Goal: Answer question/provide support: Share knowledge or assist other users

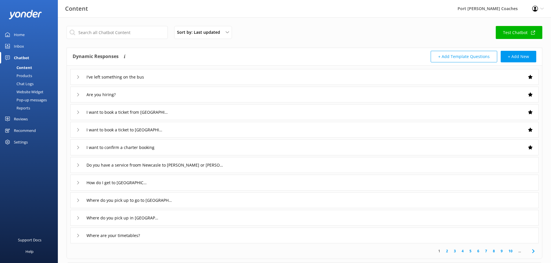
click at [19, 46] on div "Inbox" at bounding box center [19, 46] width 10 height 12
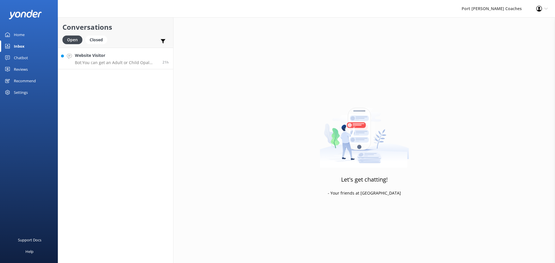
click at [113, 62] on p "Bot: You can get an Adult or Child Opal card directly from our [PERSON_NAME] Ba…" at bounding box center [116, 62] width 83 height 5
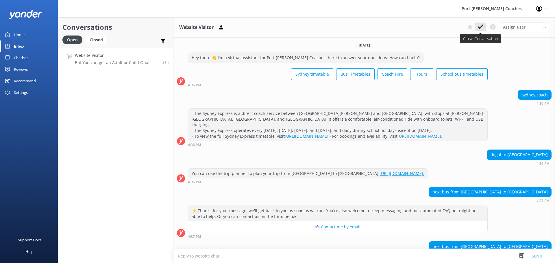
click at [481, 28] on icon at bounding box center [481, 27] width 6 height 6
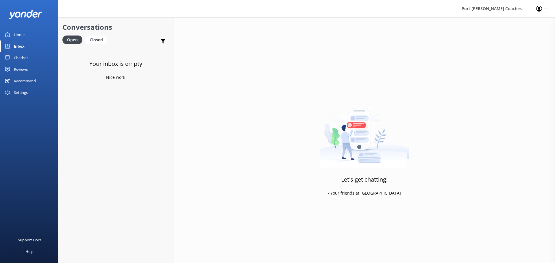
click at [17, 58] on div "Chatbot" at bounding box center [21, 58] width 14 height 12
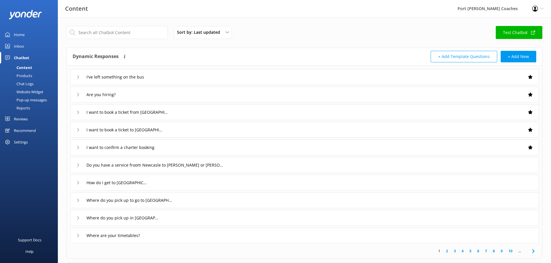
click at [16, 34] on div "Home" at bounding box center [19, 35] width 11 height 12
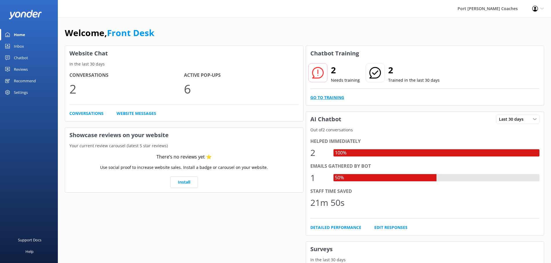
click at [332, 97] on link "Go to Training" at bounding box center [327, 98] width 34 height 6
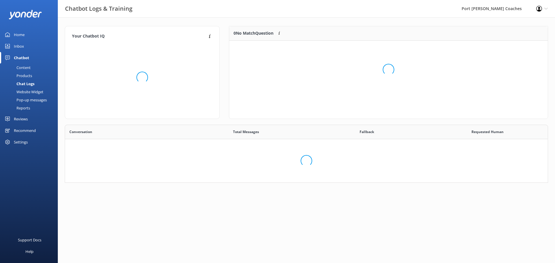
scroll to position [5, 5]
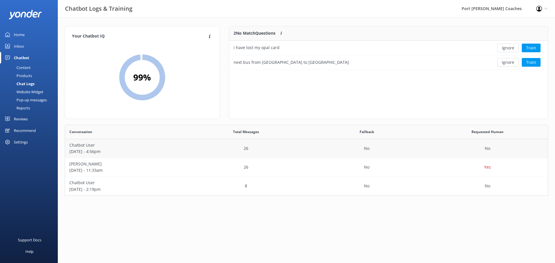
click at [88, 147] on p "Chatbot User" at bounding box center [125, 145] width 112 height 6
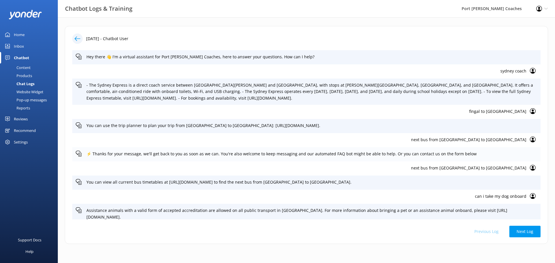
click at [142, 156] on p "⚡ Thanks for your message, we'll get back to you as soon as we can. You're also…" at bounding box center [311, 154] width 451 height 6
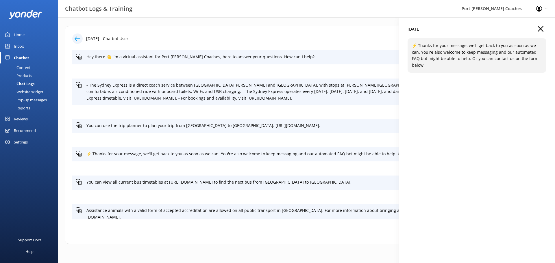
click at [541, 31] on icon "button" at bounding box center [541, 29] width 6 height 6
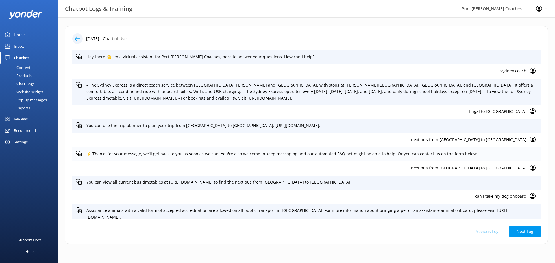
click at [79, 155] on icon at bounding box center [79, 154] width 6 height 6
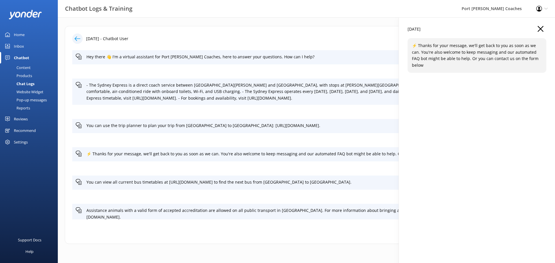
click at [540, 27] on icon "button" at bounding box center [541, 29] width 6 height 6
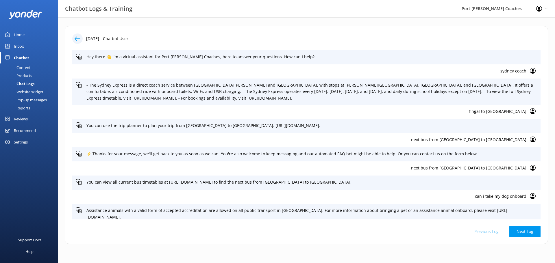
click at [531, 169] on icon at bounding box center [533, 168] width 6 height 6
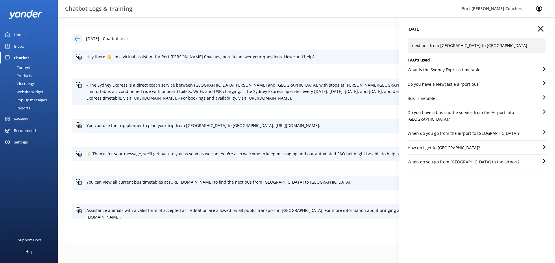
click at [504, 145] on div "How do I get to [GEOGRAPHIC_DATA]?" at bounding box center [477, 150] width 139 height 10
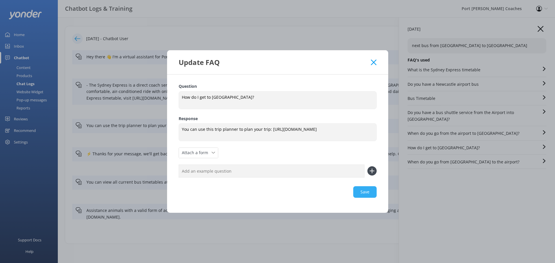
click at [366, 192] on div "Save" at bounding box center [278, 193] width 198 height 12
click at [372, 62] on icon at bounding box center [373, 63] width 5 height 6
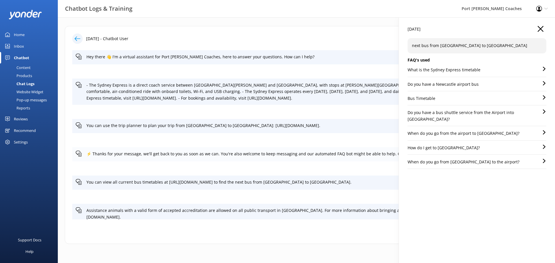
scroll to position [29, 0]
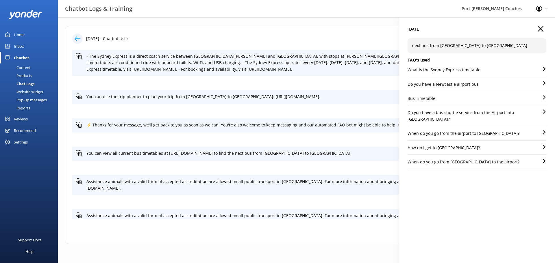
click at [452, 145] on p "How do I get to [GEOGRAPHIC_DATA]?" at bounding box center [444, 148] width 72 height 6
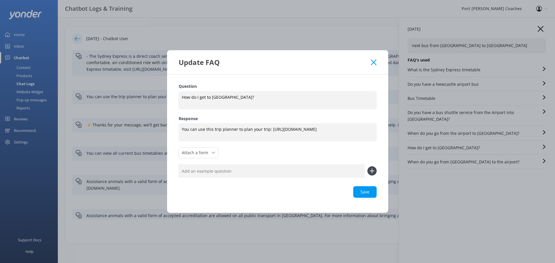
click at [376, 62] on icon at bounding box center [373, 63] width 5 height 6
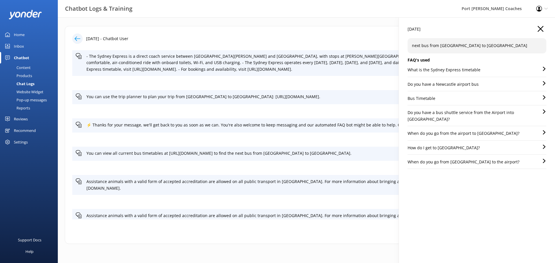
click at [445, 145] on p "How do I get to [GEOGRAPHIC_DATA]?" at bounding box center [444, 148] width 72 height 6
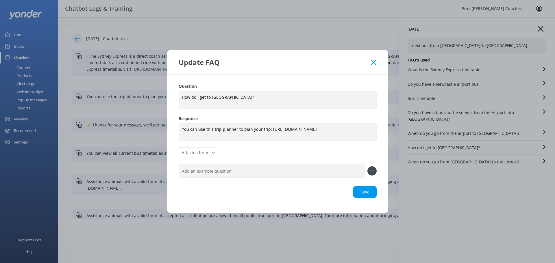
click at [372, 171] on use at bounding box center [372, 171] width 5 height 5
click at [371, 171] on icon at bounding box center [372, 171] width 9 height 9
click at [285, 177] on input "text" at bounding box center [272, 171] width 186 height 13
click at [366, 198] on div "Save" at bounding box center [278, 193] width 198 height 12
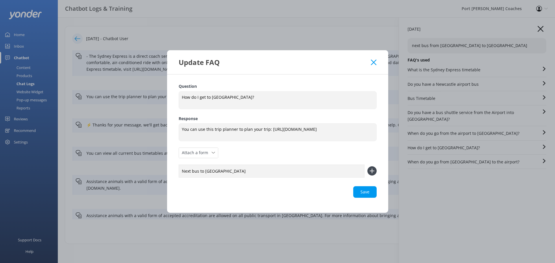
type input "Next bus to [GEOGRAPHIC_DATA]"
click at [375, 60] on icon at bounding box center [373, 63] width 5 height 6
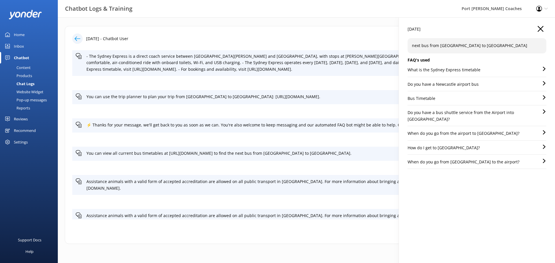
click at [444, 145] on p "How do I get to [GEOGRAPHIC_DATA]?" at bounding box center [444, 148] width 72 height 6
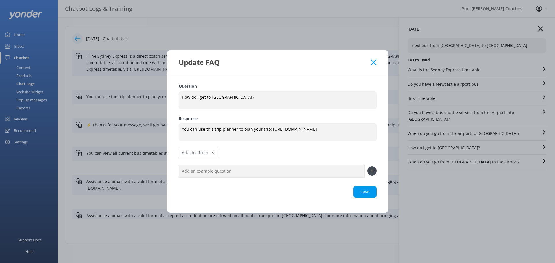
click at [372, 64] on use at bounding box center [373, 62] width 5 height 5
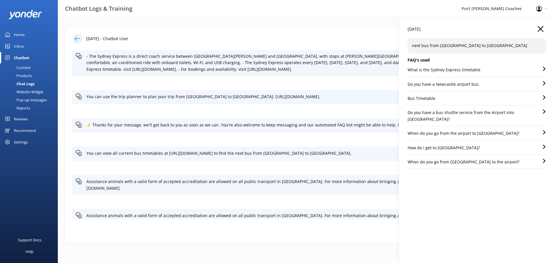
click at [540, 28] on icon "button" at bounding box center [541, 29] width 6 height 6
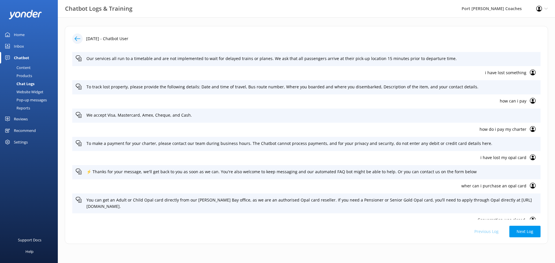
scroll to position [257, 0]
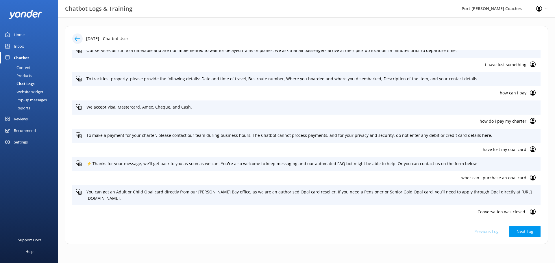
click at [484, 149] on p "i have lost my opal card" at bounding box center [301, 150] width 451 height 6
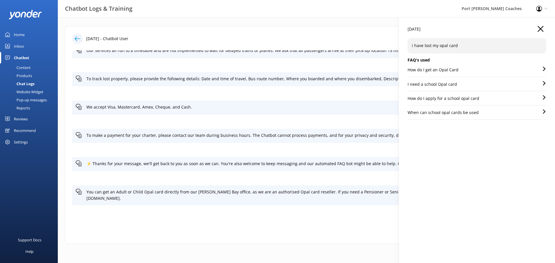
click at [23, 69] on div "Content" at bounding box center [16, 68] width 27 height 8
click at [35, 91] on div "Website Widget" at bounding box center [23, 92] width 40 height 8
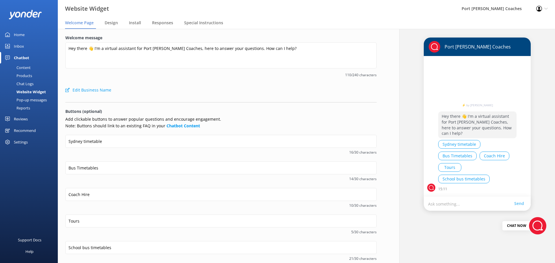
drag, startPoint x: 26, startPoint y: 99, endPoint x: 46, endPoint y: 99, distance: 20.5
click at [26, 99] on div "Pop-up messages" at bounding box center [24, 100] width 43 height 8
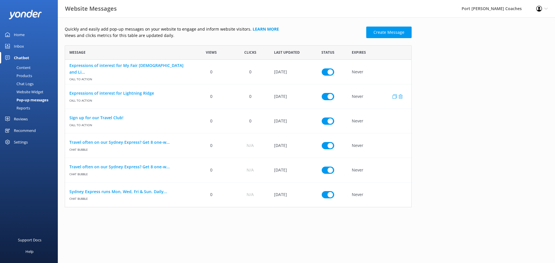
scroll to position [158, 343]
click at [122, 193] on link "Sydney Express runs Mon, Wed, Fri & Sun. Daily..." at bounding box center [128, 192] width 118 height 6
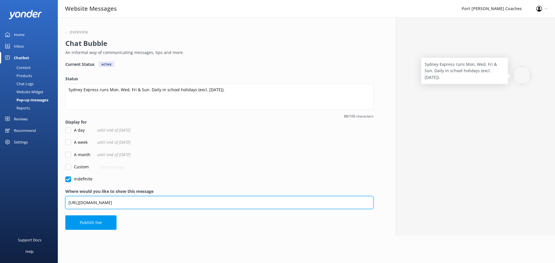
drag, startPoint x: 177, startPoint y: 204, endPoint x: 66, endPoint y: 205, distance: 110.8
click at [66, 205] on input "[URL][DOMAIN_NAME]" at bounding box center [219, 202] width 308 height 13
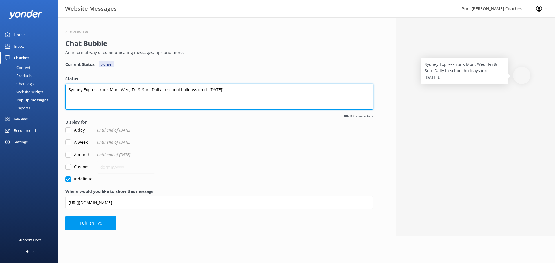
drag, startPoint x: 241, startPoint y: 93, endPoint x: 64, endPoint y: 94, distance: 177.3
click at [64, 94] on div "Overview Chat Bubble An informal way of communicating messages, tips and more. …" at bounding box center [219, 126] width 323 height 219
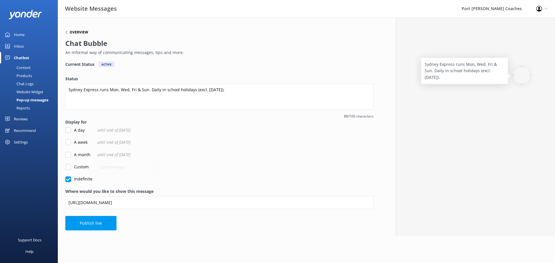
click at [71, 31] on h6 "Overview" at bounding box center [79, 32] width 19 height 3
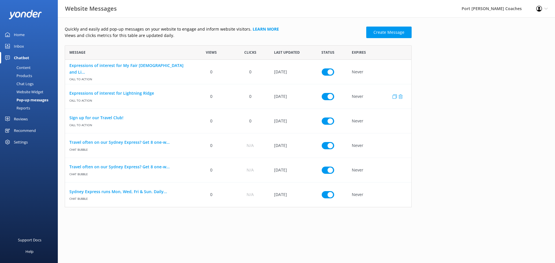
scroll to position [158, 343]
click at [155, 70] on link "Expressions of interest for My Fair [DEMOGRAPHIC_DATA] and Li..." at bounding box center [128, 68] width 118 height 13
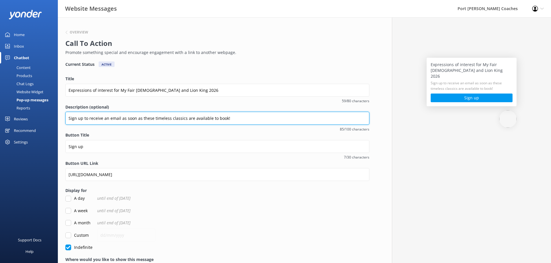
drag, startPoint x: 234, startPoint y: 121, endPoint x: 64, endPoint y: 116, distance: 170.1
click at [64, 116] on div "Overview Call To Action Promote something special and encourage engagement with…" at bounding box center [217, 160] width 319 height 287
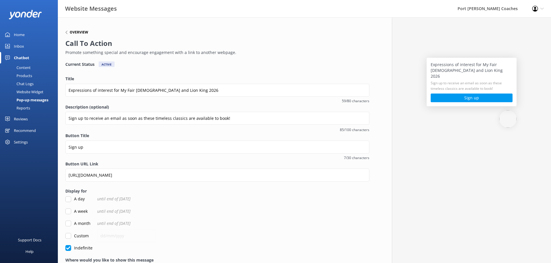
click at [78, 33] on h6 "Overview" at bounding box center [79, 32] width 19 height 3
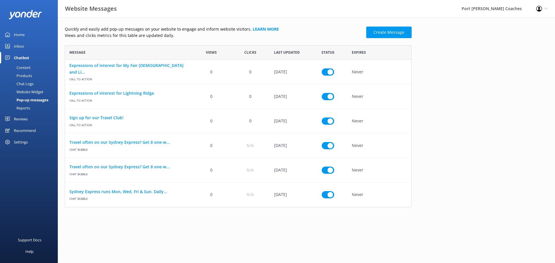
scroll to position [158, 343]
click at [121, 120] on link "Sign up for our Travel Club!" at bounding box center [128, 118] width 118 height 6
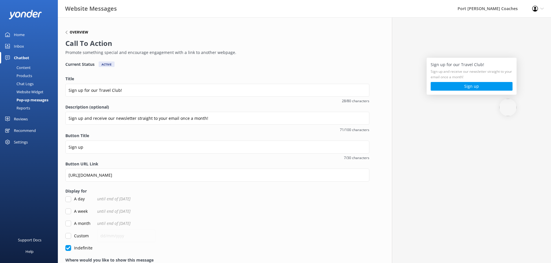
click at [85, 32] on h6 "Overview" at bounding box center [79, 32] width 19 height 3
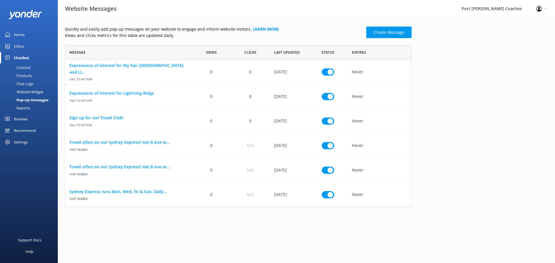
scroll to position [158, 343]
click at [30, 91] on div "Website Widget" at bounding box center [23, 92] width 40 height 8
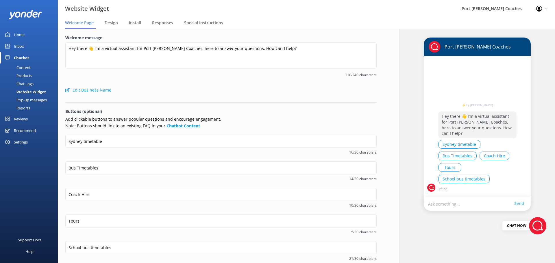
click at [30, 85] on div "Chat Logs" at bounding box center [18, 84] width 30 height 8
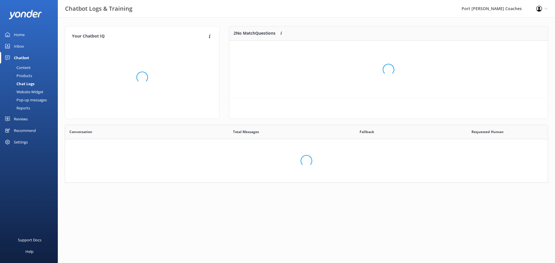
scroll to position [86, 479]
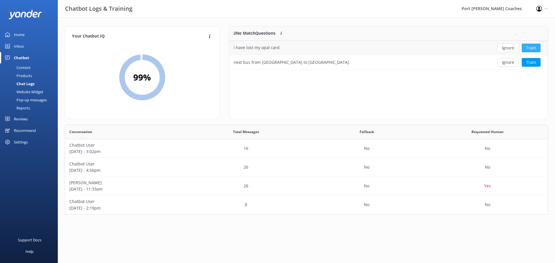
click at [529, 47] on button "Train" at bounding box center [531, 48] width 19 height 9
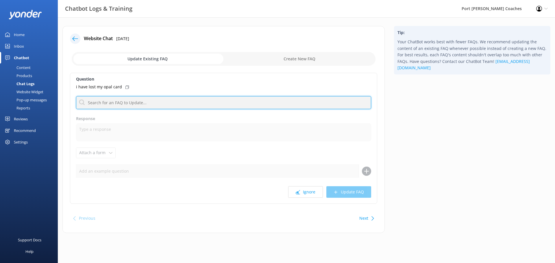
click at [135, 106] on input "text" at bounding box center [223, 102] width 295 height 13
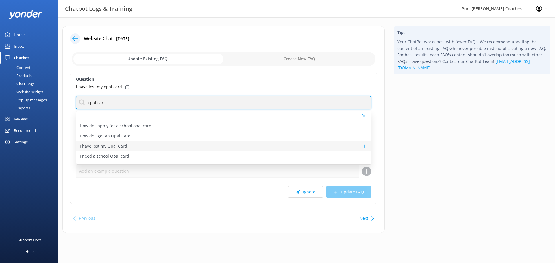
type input "opal car"
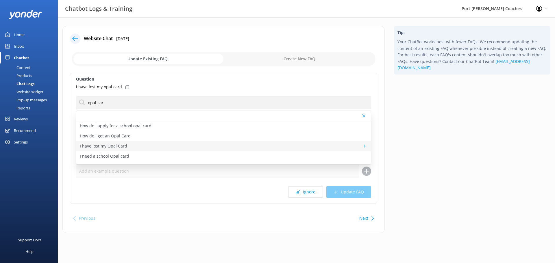
click at [123, 146] on p "I have lost my Opal Card" at bounding box center [103, 146] width 47 height 6
type textarea "If your registered Opal card has been lost or stolen, report it and block your …"
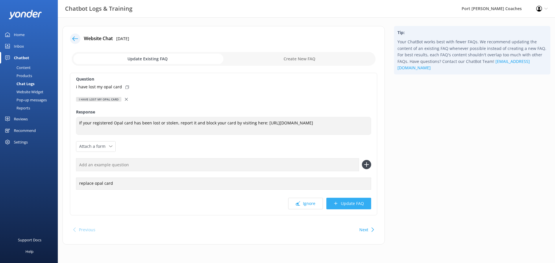
click at [343, 204] on button "Update FAQ" at bounding box center [348, 204] width 45 height 12
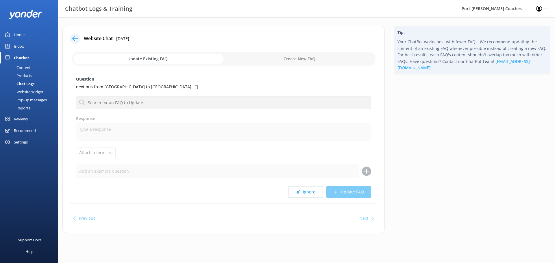
click at [75, 36] on icon at bounding box center [75, 39] width 6 height 6
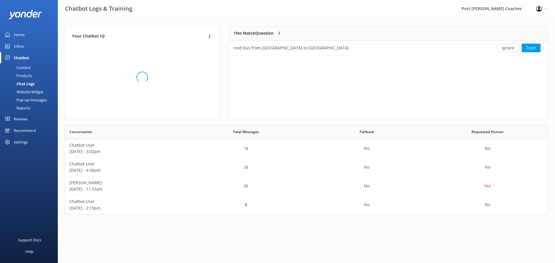
scroll to position [86, 479]
click at [532, 50] on button "Train" at bounding box center [531, 48] width 19 height 9
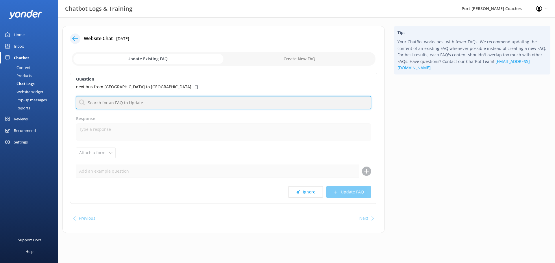
click at [201, 105] on input "text" at bounding box center [223, 102] width 295 height 13
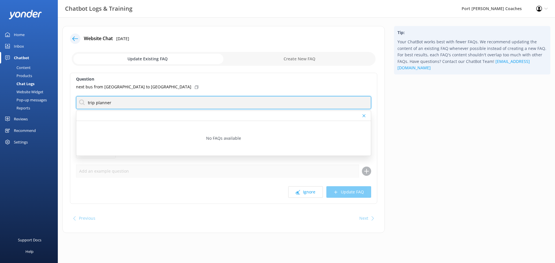
click at [201, 105] on input "trip planner" at bounding box center [223, 102] width 295 height 13
type input "salamander bay"
click at [201, 105] on input "salamander bay" at bounding box center [223, 102] width 295 height 13
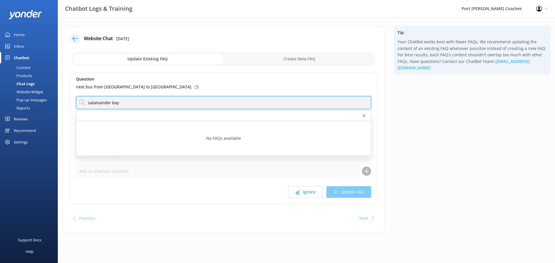
click at [201, 105] on input "salamander bay" at bounding box center [223, 102] width 295 height 13
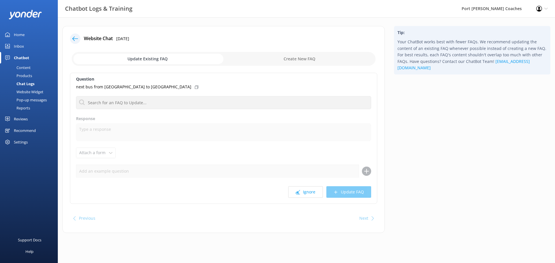
click at [77, 39] on icon at bounding box center [75, 39] width 6 height 6
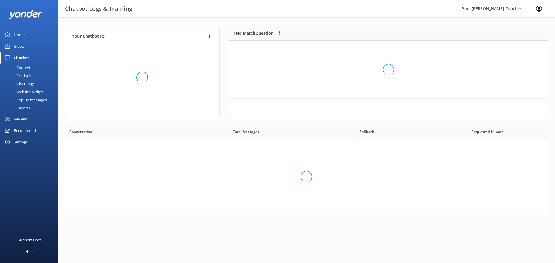
scroll to position [25, 314]
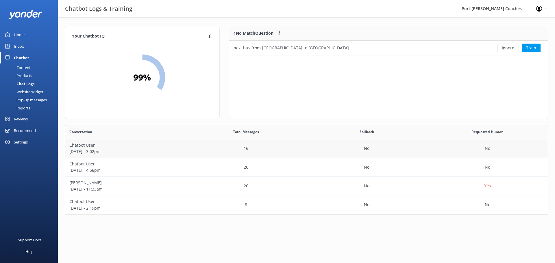
click at [83, 145] on p "Chatbot User" at bounding box center [125, 145] width 112 height 6
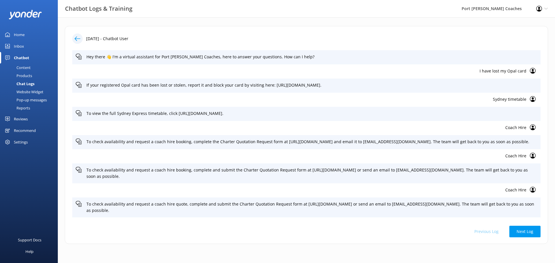
click at [79, 37] on icon at bounding box center [78, 39] width 6 height 6
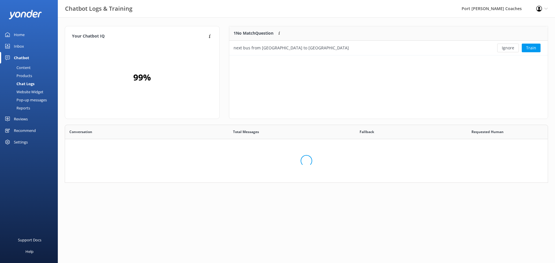
scroll to position [86, 479]
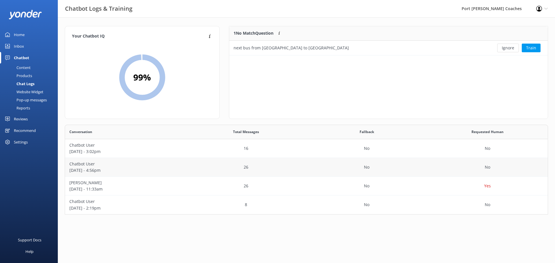
click at [84, 166] on p "Chatbot User" at bounding box center [125, 164] width 112 height 6
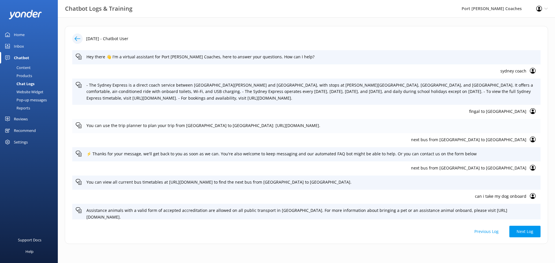
drag, startPoint x: 309, startPoint y: 125, endPoint x: 87, endPoint y: 131, distance: 222.4
click at [87, 131] on div "You can use the trip planner to plan your trip from [GEOGRAPHIC_DATA] to [GEOGR…" at bounding box center [306, 126] width 468 height 14
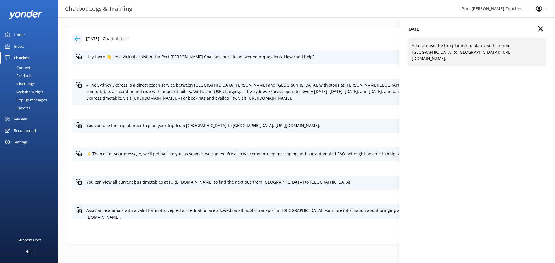
click at [77, 36] on icon at bounding box center [78, 39] width 6 height 6
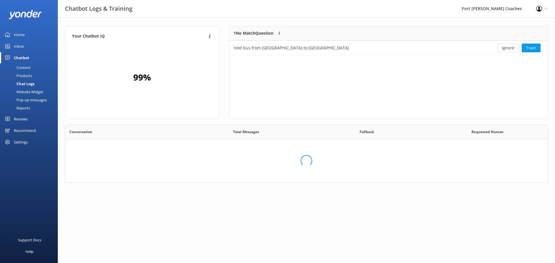
scroll to position [86, 479]
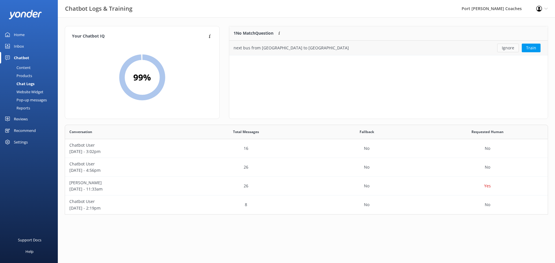
click at [513, 48] on button "Ignore" at bounding box center [508, 48] width 22 height 9
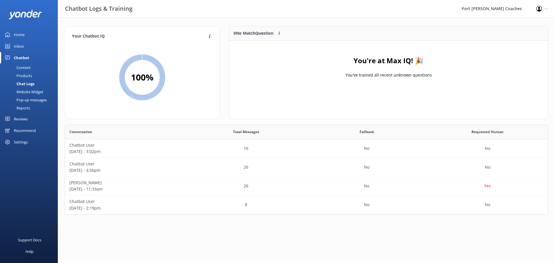
click at [25, 108] on div "Reports" at bounding box center [16, 108] width 27 height 8
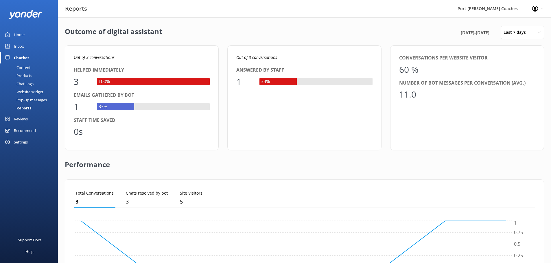
click at [37, 98] on div "Pop-up messages" at bounding box center [24, 100] width 43 height 8
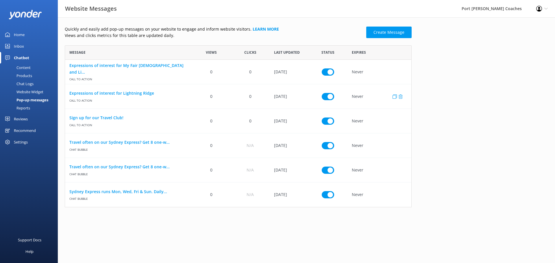
scroll to position [158, 343]
click at [29, 91] on div "Website Widget" at bounding box center [23, 92] width 40 height 8
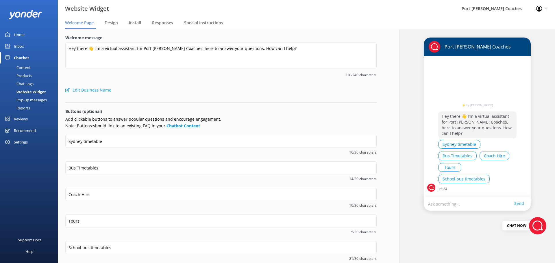
click at [492, 156] on button "Coach Hire" at bounding box center [495, 156] width 30 height 9
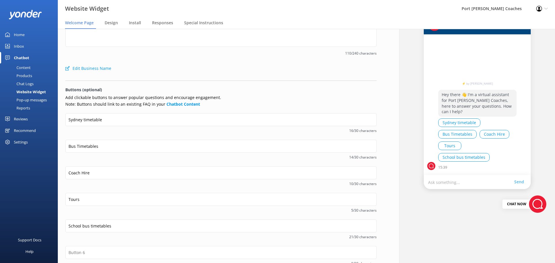
scroll to position [57, 0]
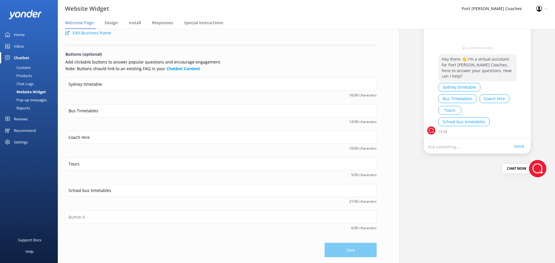
drag, startPoint x: 42, startPoint y: 99, endPoint x: 39, endPoint y: 102, distance: 4.1
click at [42, 99] on div "Pop-up messages" at bounding box center [24, 100] width 43 height 8
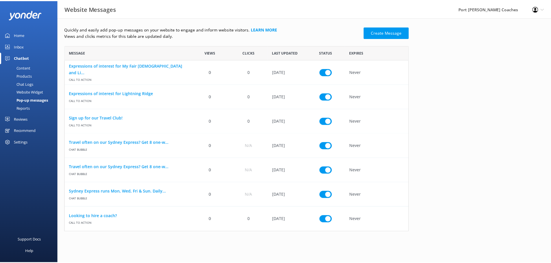
scroll to position [182, 343]
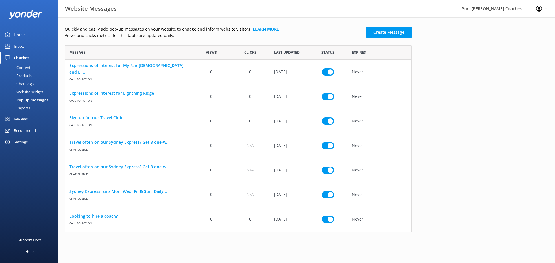
click at [25, 110] on div "Reports" at bounding box center [16, 108] width 27 height 8
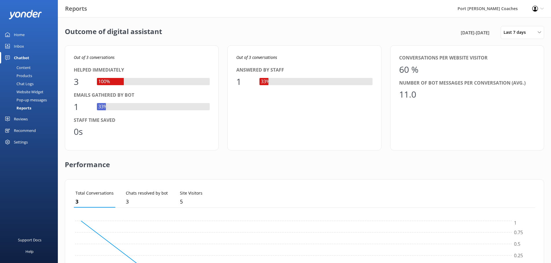
scroll to position [54, 457]
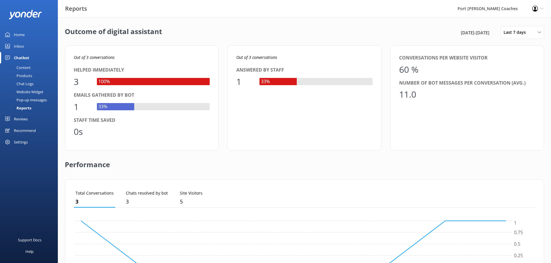
click at [32, 66] on link "Content" at bounding box center [30, 68] width 54 height 8
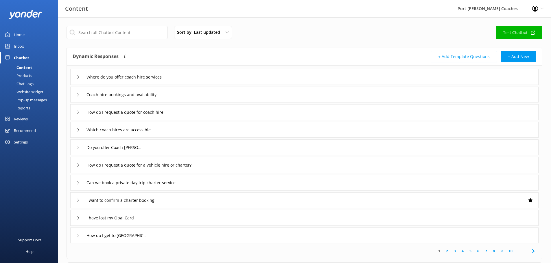
click at [21, 131] on div "Recommend" at bounding box center [25, 131] width 22 height 12
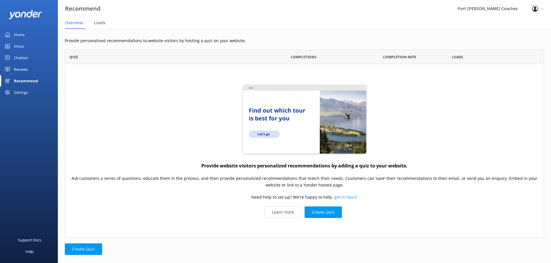
scroll to position [184, 475]
click at [327, 215] on button "Create Quiz" at bounding box center [322, 213] width 37 height 12
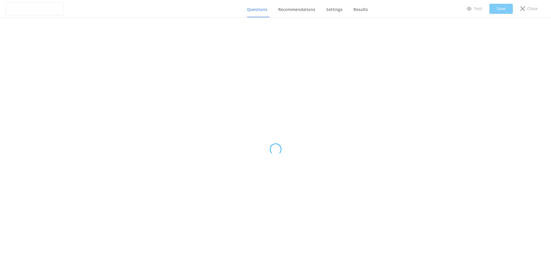
type input "Untitled Quiz"
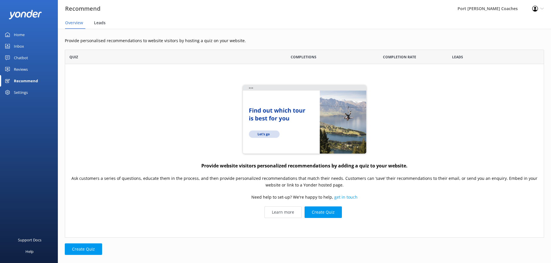
click at [103, 27] on div "Leads" at bounding box center [101, 23] width 14 height 12
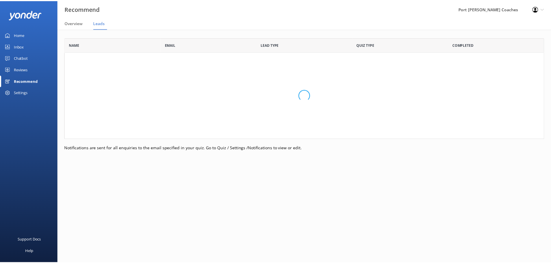
scroll to position [97, 479]
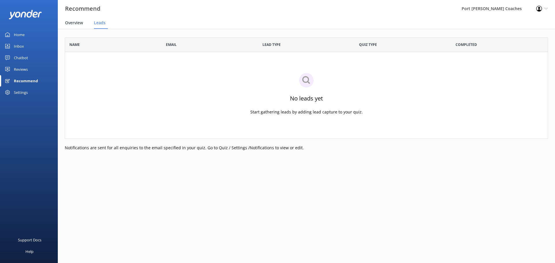
click at [79, 21] on span "Overview" at bounding box center [74, 23] width 18 height 6
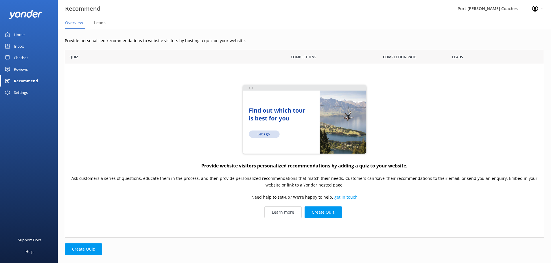
scroll to position [184, 475]
click at [325, 213] on button "Create Quiz" at bounding box center [322, 213] width 37 height 12
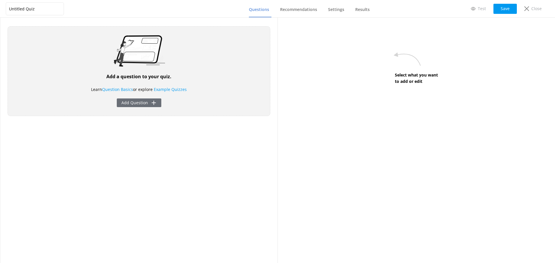
click at [148, 101] on button "Add Question" at bounding box center [139, 103] width 45 height 9
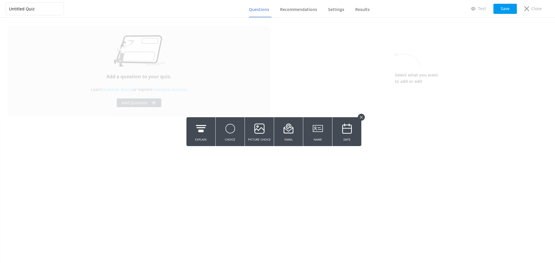
click at [364, 117] on button at bounding box center [361, 117] width 7 height 7
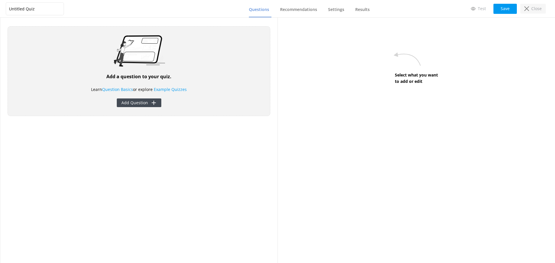
click at [535, 6] on p "Close" at bounding box center [536, 8] width 10 height 6
click at [530, 10] on div "Close" at bounding box center [532, 9] width 25 height 10
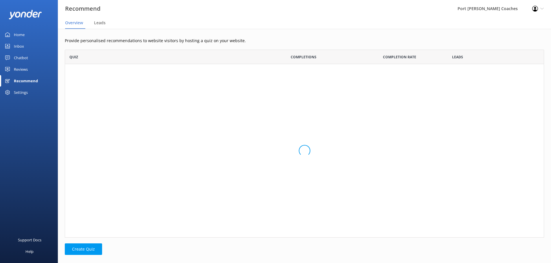
scroll to position [184, 475]
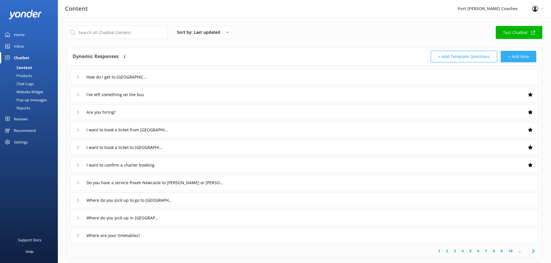
click at [511, 54] on button "+ Add New" at bounding box center [519, 57] width 36 height 12
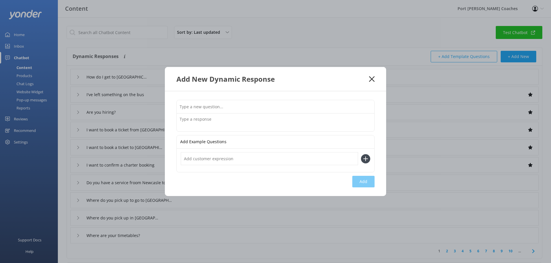
click at [266, 108] on input "text" at bounding box center [275, 106] width 197 height 13
type input "I have lost my Opal Card"
click at [259, 119] on textarea at bounding box center [275, 123] width 197 height 18
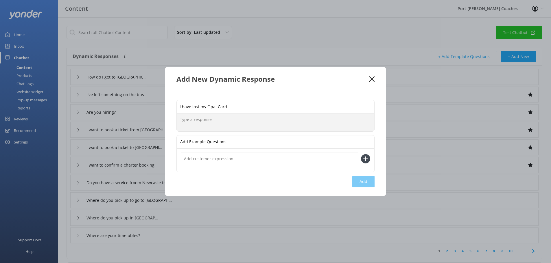
click at [226, 157] on input "text" at bounding box center [269, 158] width 177 height 13
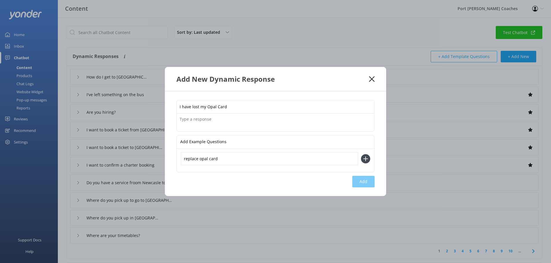
type input "replace opal card"
click at [366, 160] on icon at bounding box center [365, 158] width 9 height 9
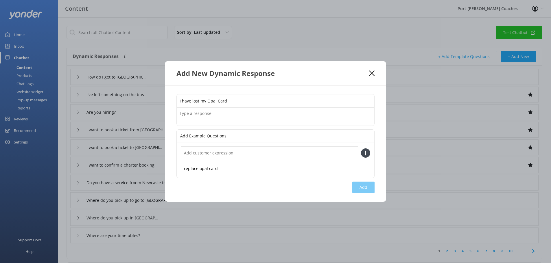
click at [223, 156] on input "text" at bounding box center [269, 153] width 177 height 13
click at [205, 117] on textarea at bounding box center [275, 117] width 197 height 18
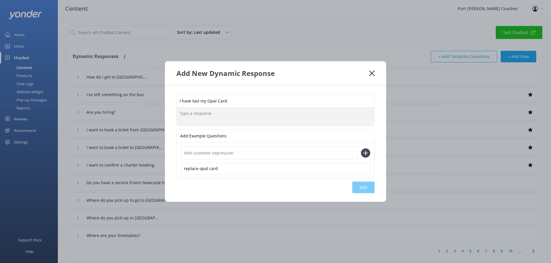
paste textarea "https://transportnsw.info/tickets-fares/opal/lost-stolen-opal-cards"
click at [179, 113] on textarea "https://transportnsw.info/tickets-fares/opal/lost-stolen-opal-cards" at bounding box center [275, 117] width 197 height 18
drag, startPoint x: 222, startPoint y: 114, endPoint x: 176, endPoint y: 114, distance: 46.3
click at [176, 114] on div "I have lost my Opal Card If your registered Opal https://transportnsw.info/tick…" at bounding box center [275, 144] width 221 height 117
paste textarea "card has been lost or stolen, report it and block your card by following the in…"
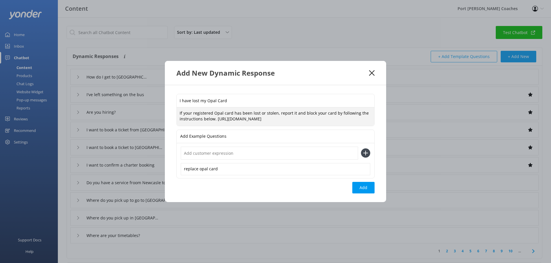
drag, startPoint x: 216, startPoint y: 120, endPoint x: 338, endPoint y: 111, distance: 122.1
click at [338, 111] on textarea "If your registered Opal card has been lost or stolen, report it and block your …" at bounding box center [275, 117] width 197 height 18
type textarea "If your registered Opal card has been lost or stolen, report it and block your …"
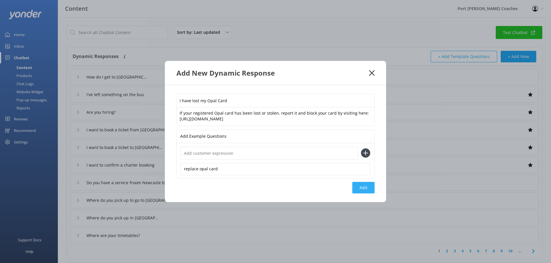
click at [368, 189] on button "Add" at bounding box center [363, 188] width 22 height 12
type input "I have lost my Opal Card"
type input "How do I get to [GEOGRAPHIC_DATA]?"
type input "I've left something on the bus"
type input "Are you hiring?"
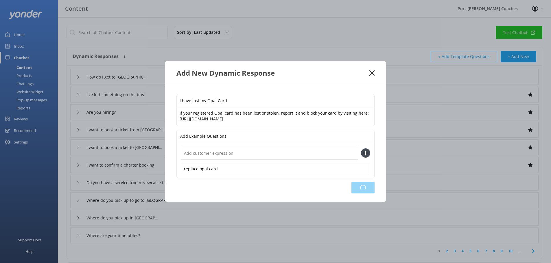
type input "I want to book a ticket from [GEOGRAPHIC_DATA]"
type input "I want to book a ticket to [GEOGRAPHIC_DATA]"
type input "I want to confirm a charter booking"
type input "Do you have a service froom Newcasle to [PERSON_NAME] or [PERSON_NAME] bay?"
type input "Where do you pick up to go to [GEOGRAPHIC_DATA]?"
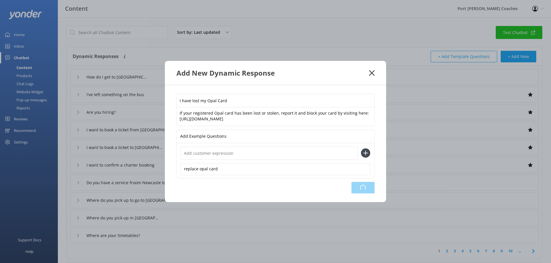
type input "Where do you pick up in [GEOGRAPHIC_DATA]?"
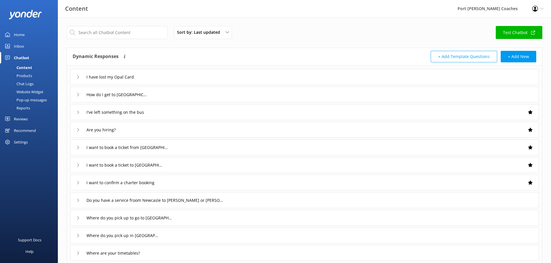
click at [509, 31] on link "Test Chatbot" at bounding box center [519, 32] width 47 height 13
click at [117, 31] on input "text" at bounding box center [117, 32] width 101 height 13
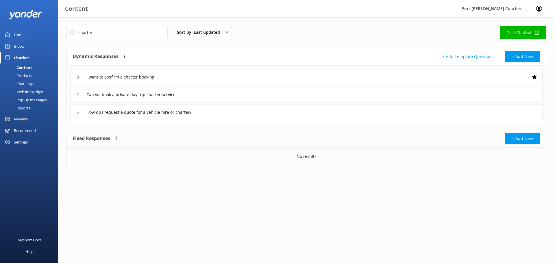
click at [79, 114] on icon at bounding box center [77, 112] width 3 height 3
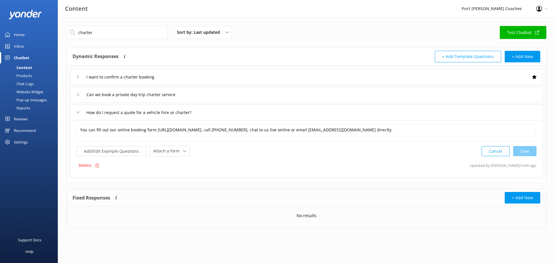
click at [79, 94] on icon at bounding box center [77, 94] width 3 height 3
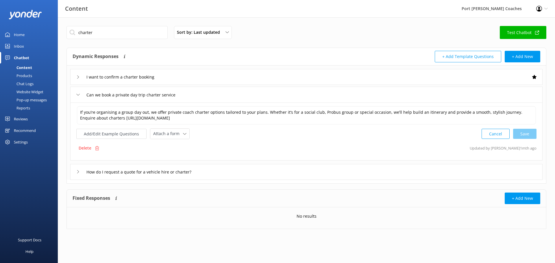
click at [77, 75] on icon at bounding box center [77, 76] width 3 height 3
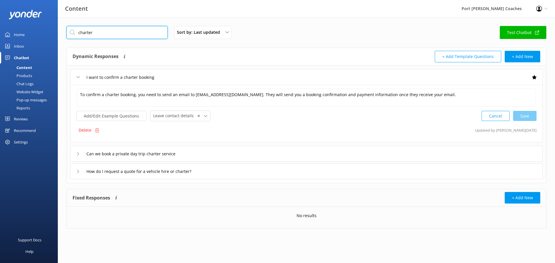
click at [102, 32] on input "charter" at bounding box center [117, 32] width 101 height 13
type input "coach hire"
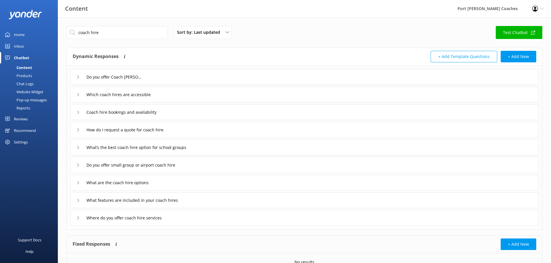
click at [79, 77] on icon at bounding box center [77, 76] width 3 height 3
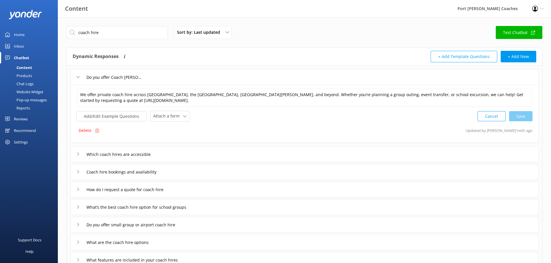
click at [79, 77] on icon at bounding box center [77, 76] width 3 height 3
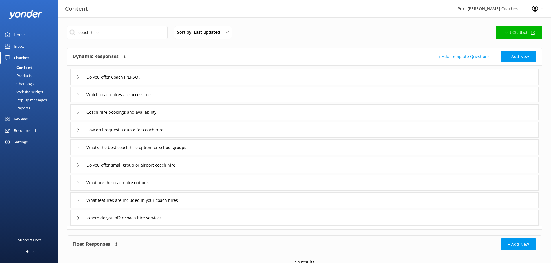
click at [79, 79] on icon at bounding box center [77, 76] width 3 height 3
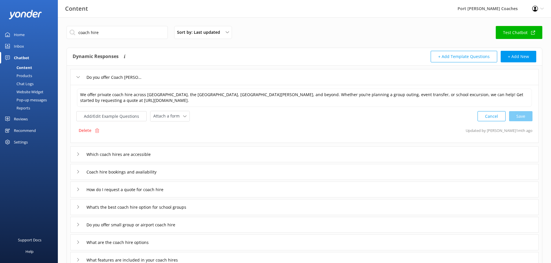
click at [78, 75] on div "Do you offer Coach [PERSON_NAME]" at bounding box center [107, 78] width 62 height 10
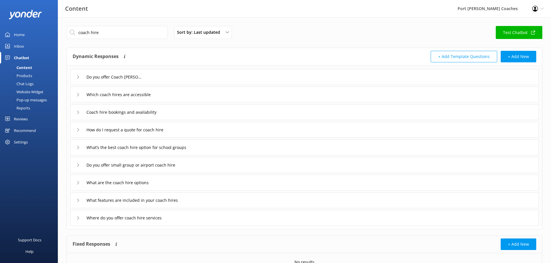
click at [78, 109] on div "Coach hire bookings and availability" at bounding box center [121, 113] width 90 height 10
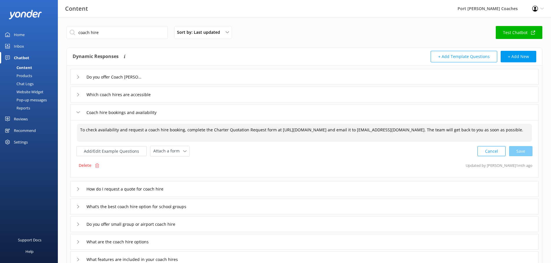
click at [471, 135] on textarea "To check availability and request a coach hire booking, complete the Charter Qu…" at bounding box center [304, 133] width 455 height 18
click at [393, 130] on textarea "To check availability and request a coach hire booking, complete the Charter Qu…" at bounding box center [304, 133] width 455 height 18
click at [406, 130] on textarea "To check availability and request a coach hire booking, complete the Charter Qu…" at bounding box center [304, 133] width 455 height 18
click at [203, 129] on textarea "To check availability and request a coach hire booking, complete the Charter Qu…" at bounding box center [304, 133] width 455 height 18
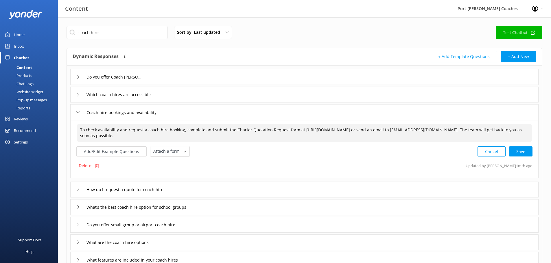
drag, startPoint x: 410, startPoint y: 130, endPoint x: 300, endPoint y: 131, distance: 109.9
click at [300, 131] on textarea "To check availability and request a coach hire booking, complete and submit the…" at bounding box center [304, 133] width 455 height 18
click at [278, 129] on textarea "To check availability and request a coach hire booking, complete and submit the…" at bounding box center [304, 133] width 455 height 18
click at [326, 132] on textarea "To check availability and request a coach hire booking, complete and submit the…" at bounding box center [304, 133] width 455 height 18
drag, startPoint x: 283, startPoint y: 131, endPoint x: 225, endPoint y: 130, distance: 57.8
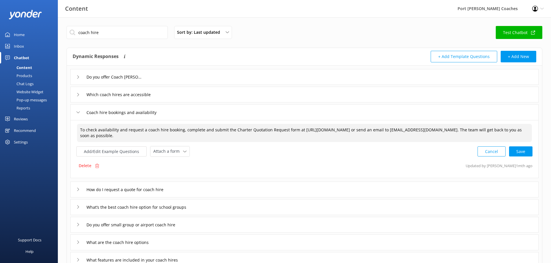
click at [225, 130] on textarea "To check availability and request a coach hire booking, complete and submit the…" at bounding box center [304, 133] width 455 height 18
drag, startPoint x: 247, startPoint y: 130, endPoint x: 232, endPoint y: 131, distance: 14.8
click at [232, 131] on textarea "To check availability and request a coach hire booking, complete and submit the…" at bounding box center [304, 133] width 455 height 18
drag, startPoint x: 224, startPoint y: 130, endPoint x: 283, endPoint y: 130, distance: 58.7
click at [283, 130] on textarea "To check availability and request a coach hire booking, complete and submit the…" at bounding box center [304, 133] width 455 height 18
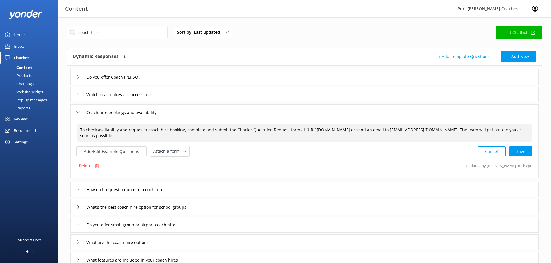
click at [194, 133] on textarea "To check availability and request a coach hire booking, complete and submit the…" at bounding box center [304, 133] width 455 height 18
click at [523, 154] on div "Cancel Save" at bounding box center [504, 151] width 55 height 11
type textarea "To check availability and request a coach hire booking, complete and submit the…"
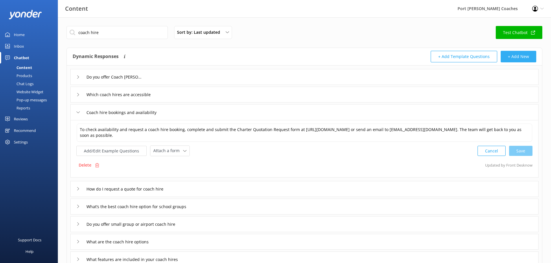
click at [523, 56] on button "+ Add New" at bounding box center [519, 57] width 36 height 12
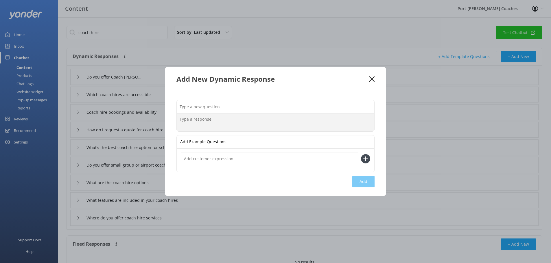
click at [300, 121] on textarea at bounding box center [275, 123] width 197 height 18
drag, startPoint x: 371, startPoint y: 80, endPoint x: 374, endPoint y: 82, distance: 3.2
click at [371, 80] on icon at bounding box center [371, 79] width 5 height 6
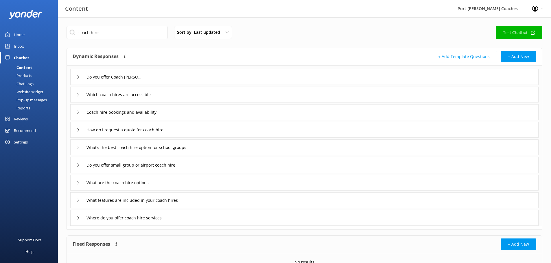
click at [77, 128] on div "How do I request a quote for coach hire" at bounding box center [124, 130] width 97 height 10
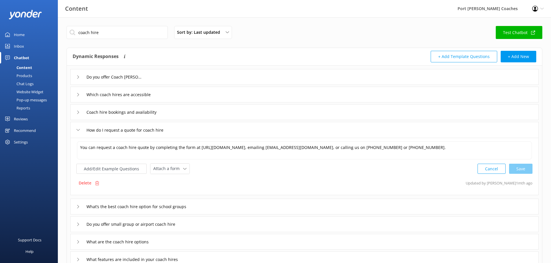
click at [77, 128] on div "How do I request a quote for coach hire" at bounding box center [124, 130] width 97 height 10
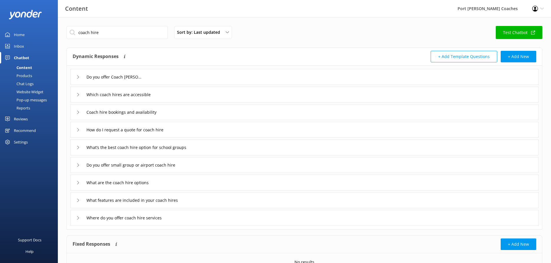
click at [73, 112] on div "Coach hire bookings and availability" at bounding box center [304, 112] width 468 height 16
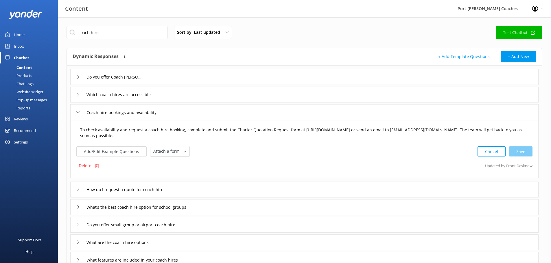
click at [174, 131] on textarea "To check availability and request a coach hire booking, complete and submit the…" at bounding box center [304, 133] width 455 height 18
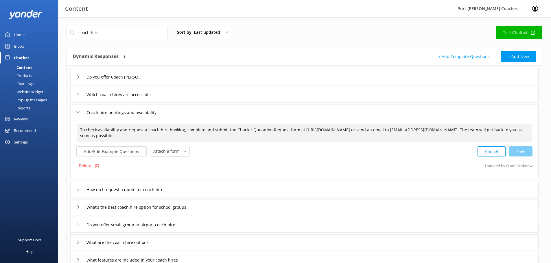
click at [174, 131] on textarea "To check availability and request a coach hire booking, complete and submit the…" at bounding box center [304, 133] width 455 height 18
click at [219, 138] on textarea "To check availability and request a coach hire quote, complete and submit the C…" at bounding box center [304, 133] width 455 height 18
click at [517, 153] on div "Cancel Loading.." at bounding box center [505, 151] width 55 height 11
type textarea "To check availability and request a coach hire quote, complete and submit the C…"
click at [112, 37] on input "coach hire" at bounding box center [117, 32] width 101 height 13
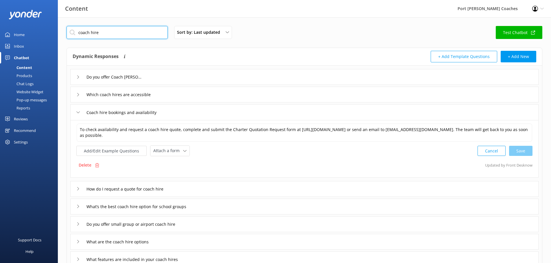
click at [112, 37] on input "coach hire" at bounding box center [117, 32] width 101 height 13
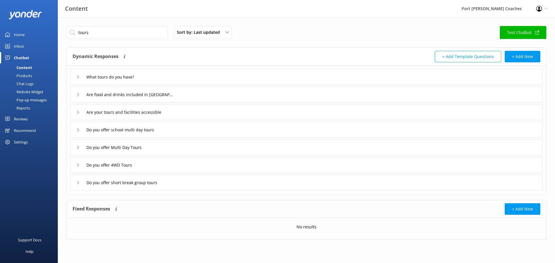
click at [78, 76] on icon at bounding box center [77, 76] width 3 height 3
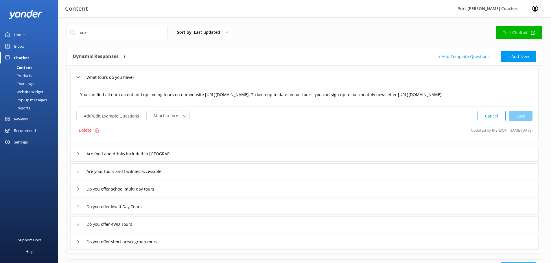
click at [78, 76] on icon at bounding box center [77, 76] width 3 height 3
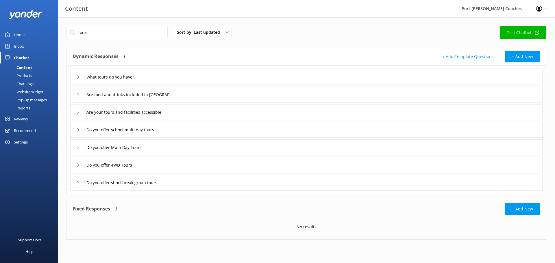
click at [81, 165] on div "Do you offer 4WD Tours" at bounding box center [105, 165] width 58 height 10
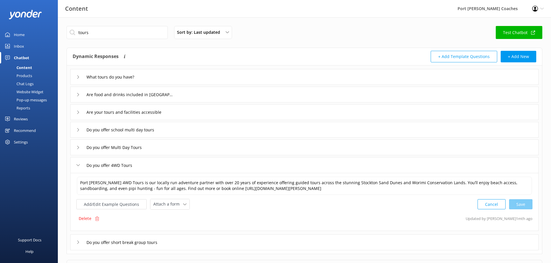
click at [81, 165] on div "Do you offer 4WD Tours" at bounding box center [105, 166] width 58 height 10
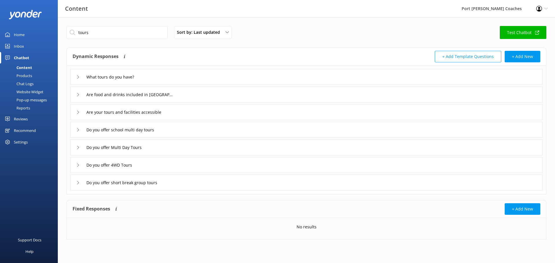
click at [80, 147] on div "Do you offer Multi Day Tours" at bounding box center [113, 148] width 74 height 10
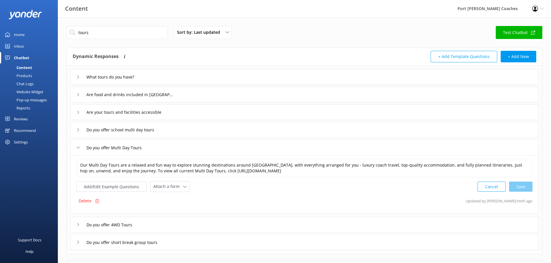
click at [80, 147] on div "Do you offer Multi Day Tours" at bounding box center [113, 148] width 74 height 10
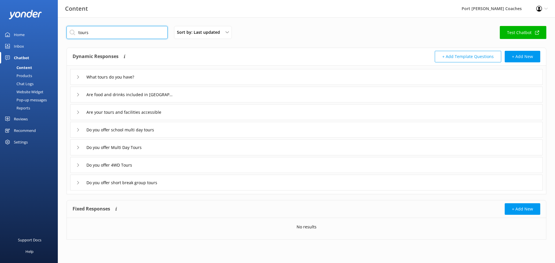
click at [115, 34] on input "tours" at bounding box center [117, 32] width 101 height 13
type input "charter"
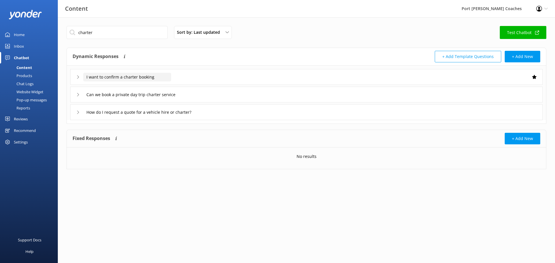
click at [121, 76] on input "I want to confirm a charter booking" at bounding box center [127, 77] width 88 height 9
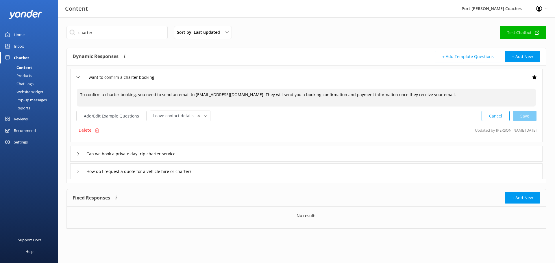
drag, startPoint x: 433, startPoint y: 95, endPoint x: 246, endPoint y: 96, distance: 186.5
click at [246, 96] on textarea "To confirm a charter booking, you need to send an email to charter@pscoaches.co…" at bounding box center [306, 98] width 459 height 18
click at [525, 116] on div "Cancel Save" at bounding box center [509, 116] width 55 height 11
type textarea "To confirm a charter booking, you need to send an email to charter@pscoaches.co…"
click at [78, 154] on use at bounding box center [78, 153] width 2 height 3
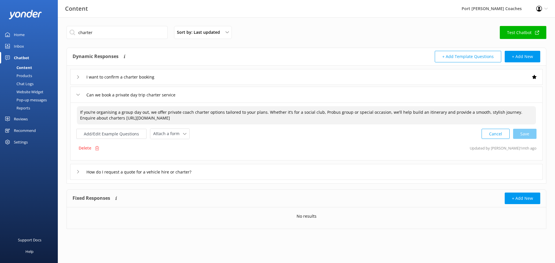
drag, startPoint x: 194, startPoint y: 119, endPoint x: 109, endPoint y: 117, distance: 84.7
click at [109, 117] on textarea "If you’re organising a group day out, we offer private coach charter options ta…" at bounding box center [306, 115] width 459 height 18
paste textarea "“For all charter enquiries, please complete our online form or email charter@ps…"
drag, startPoint x: 110, startPoint y: 118, endPoint x: 171, endPoint y: 120, distance: 61.9
click at [171, 120] on textarea "If you’re organising a group day out, we offer private coach charter options ta…" at bounding box center [306, 115] width 459 height 18
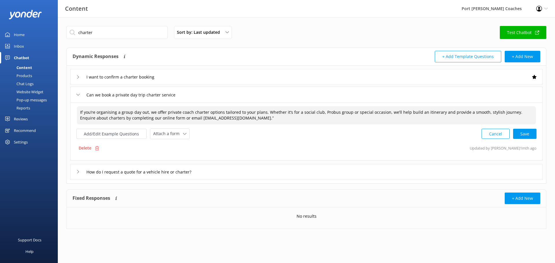
click at [253, 116] on textarea "If you’re organising a group day out, we offer private coach charter options ta…" at bounding box center [306, 115] width 459 height 18
click at [171, 118] on textarea "If you’re organising a group day out, we offer private coach charter options ta…" at bounding box center [306, 115] width 459 height 18
click at [198, 120] on textarea "If you’re organising a group day out, we offer private coach charter options ta…" at bounding box center [306, 115] width 459 height 18
click at [523, 135] on div "Cancel Save" at bounding box center [509, 134] width 55 height 11
type textarea "If you’re organising a group day out, we offer private coach charter options ta…"
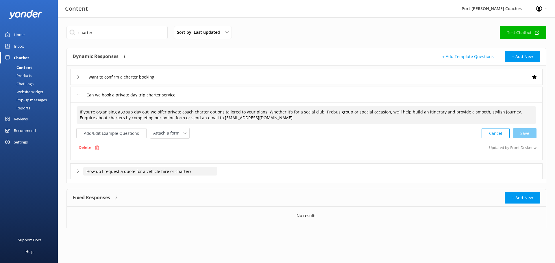
click at [121, 170] on input "How do I request a quote for a vehicle hire or charter?" at bounding box center [150, 171] width 134 height 9
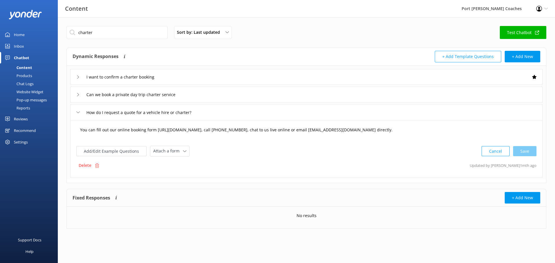
click at [229, 134] on textarea "You can fill out our online booking form https://www.pscoaches.com.au/hire-a-co…" at bounding box center [306, 133] width 459 height 18
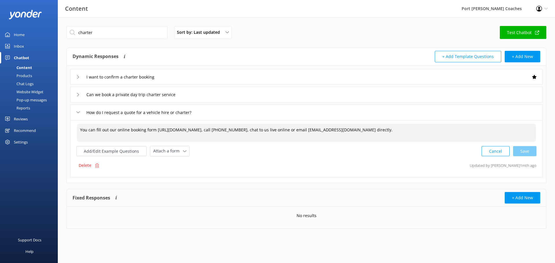
drag, startPoint x: 412, startPoint y: 131, endPoint x: 75, endPoint y: 125, distance: 337.5
click at [75, 125] on div "You can fill out our online booking form https://www.pscoaches.com.au/hire-a-co…" at bounding box center [306, 149] width 472 height 58
paste textarea "“For all charter enquiries, please complete our online form or email charter@ps…"
click at [80, 129] on textarea "“For all charter enquiries, please complete our online form or email charter@ps…" at bounding box center [306, 133] width 459 height 18
click at [178, 130] on textarea "For all charter enquiries, please complete our online form or email charter@psc…" at bounding box center [306, 133] width 459 height 18
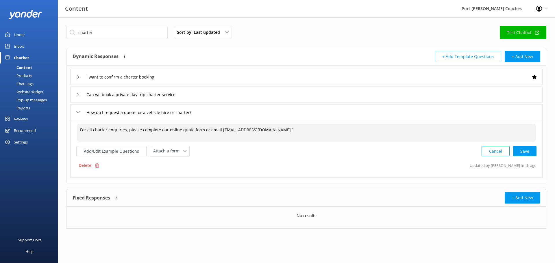
click at [276, 132] on textarea "For all charter enquiries, please complete our online quote form or email chart…" at bounding box center [306, 133] width 459 height 18
click at [526, 152] on div "Cancel Save" at bounding box center [509, 151] width 55 height 11
type textarea "For all charter enquiries, please complete our online quote form or email chart…"
click at [75, 113] on div "How do I request a quote for a vehicle hire or charter?" at bounding box center [306, 112] width 472 height 16
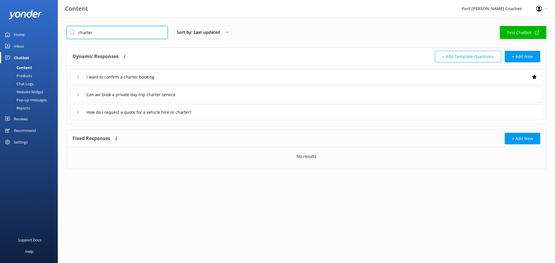
click at [96, 35] on input "charter" at bounding box center [117, 32] width 101 height 13
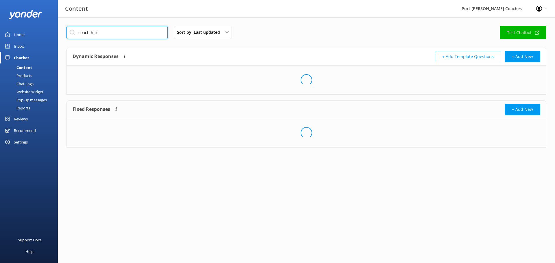
type input "coach hire"
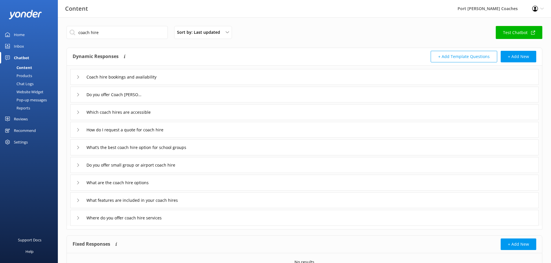
click at [75, 76] on div "Coach hire bookings and availability" at bounding box center [304, 77] width 468 height 16
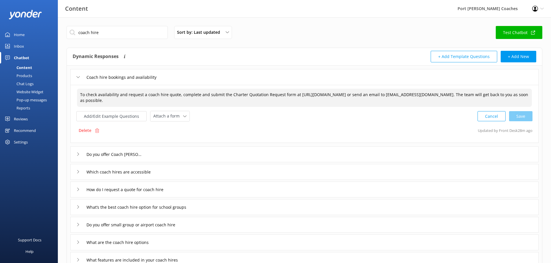
click at [321, 95] on textarea "To check availability and request a coach hire quote, complete and submit the C…" at bounding box center [304, 98] width 455 height 18
click at [147, 101] on textarea "To check availability and request a coach hire quote, complete and submit the C…" at bounding box center [304, 98] width 455 height 18
click at [167, 102] on textarea "To check availability and request a coach hire quote, complete and submit the C…" at bounding box center [304, 98] width 455 height 18
drag, startPoint x: 160, startPoint y: 101, endPoint x: 74, endPoint y: 92, distance: 86.6
click at [74, 92] on div "To check availability and request a coach hire quote, complete and submit the C…" at bounding box center [304, 114] width 468 height 58
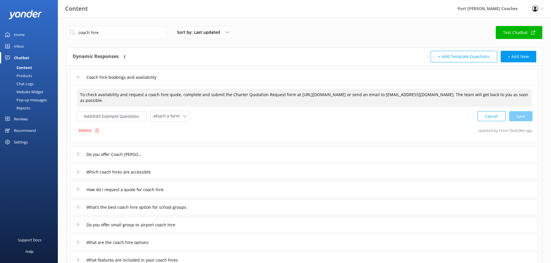
paste textarea "“For all charter enquiries, please complete our online form or email charter@ps…"
click at [82, 95] on textarea "“For all charter enquiries, please complete our online form or email charter@ps…" at bounding box center [304, 98] width 455 height 18
click at [189, 94] on textarea "For all charter enquiries, please complete our online form or email charter@psc…" at bounding box center [304, 98] width 455 height 18
paste textarea "https://www.pscoaches.com.au/hire-a-coach/"
click at [208, 94] on textarea "For all charter enquiries, please complete our online form at https://www.pscoa…" at bounding box center [304, 98] width 455 height 18
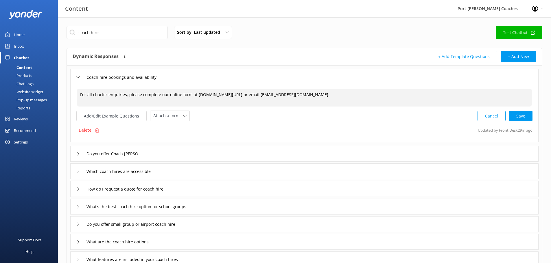
drag, startPoint x: 363, startPoint y: 97, endPoint x: 161, endPoint y: 95, distance: 201.9
click at [161, 95] on textarea "For all charter enquiries, please complete our online form at hwww.pscoaches.co…" at bounding box center [304, 98] width 455 height 18
click at [271, 97] on textarea "For all charter enquiries, please complete our online form at hwww.pscoaches.co…" at bounding box center [304, 98] width 455 height 18
click at [269, 94] on textarea "For all charter enquiries, please complete our online form at hwww.pscoaches.co…" at bounding box center [304, 98] width 455 height 18
drag, startPoint x: 341, startPoint y: 96, endPoint x: 65, endPoint y: 94, distance: 275.9
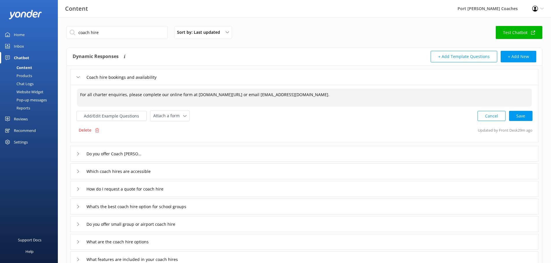
click at [65, 94] on div "coach hire Sort by: Last updated Title (A-Z) Last updated Test Chatbot Dynamic …" at bounding box center [304, 184] width 493 height 335
click at [520, 116] on div "Cancel Save" at bounding box center [504, 116] width 55 height 11
type textarea "For all charter enquiries, please complete our online form at hwww.pscoaches.co…"
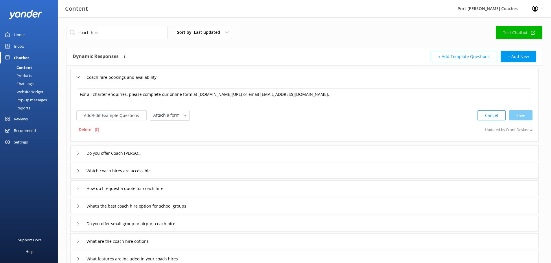
click at [78, 153] on icon at bounding box center [77, 153] width 3 height 3
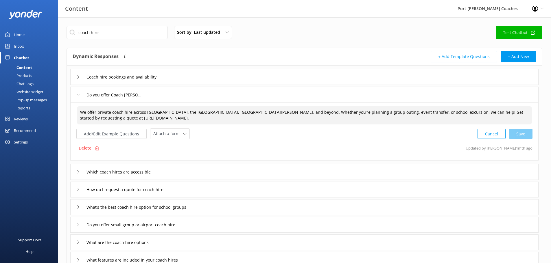
click at [95, 118] on textarea "We offer private coach hire across Newcastle, the Hunter Valley, Port Stephens,…" at bounding box center [304, 115] width 455 height 18
click at [525, 136] on div "Cancel Save" at bounding box center [504, 134] width 55 height 11
type textarea "We offer private coach hire across Newcastle, the Hunter Valley, Port Stephens,…"
click at [141, 171] on input "Which coach hires are accessible" at bounding box center [123, 171] width 81 height 9
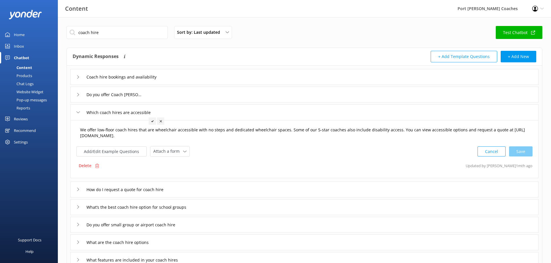
click at [94, 136] on textarea "We offer low-floor coach hires that are wheelchair accessible with no steps and…" at bounding box center [304, 133] width 455 height 18
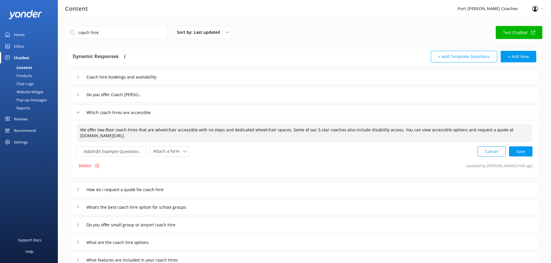
click at [207, 134] on textarea "We offer low-floor coach hires that are wheelchair accessible with no steps and…" at bounding box center [304, 133] width 455 height 18
click at [523, 150] on div "Cancel Save" at bounding box center [504, 151] width 55 height 11
type textarea "We offer low-floor coach hires that are wheelchair accessible with no steps and…"
click at [129, 186] on input "How do I request a quote for coach hire" at bounding box center [131, 189] width 97 height 9
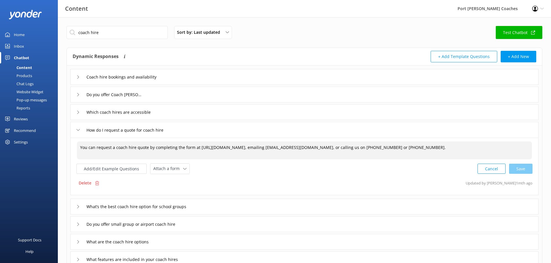
drag, startPoint x: 454, startPoint y: 147, endPoint x: 78, endPoint y: 155, distance: 376.0
click at [78, 155] on textarea "You can request a coach hire quote by completing the form at https://www.pscoac…" at bounding box center [304, 151] width 455 height 18
paste textarea "For all charter enquiries, please complete our online form at hwww.pscoaches.co…"
click at [197, 149] on textarea "For all charter enquiries, please complete our online form at hwww.pscoaches.co…" at bounding box center [304, 151] width 455 height 18
click at [526, 169] on div "Cancel Save" at bounding box center [504, 169] width 55 height 11
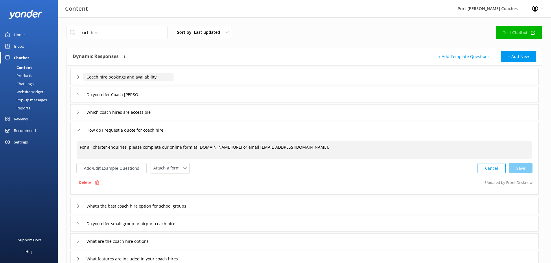
type textarea "For all charter enquiries, please complete our online form at www.pscoaches.com…"
click at [165, 79] on input "Coach hire bookings and availability" at bounding box center [128, 77] width 90 height 9
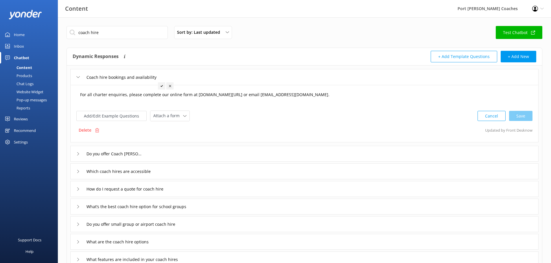
click at [198, 95] on textarea "For all charter enquiries, please complete our online form at hwww.pscoaches.co…" at bounding box center [304, 98] width 455 height 18
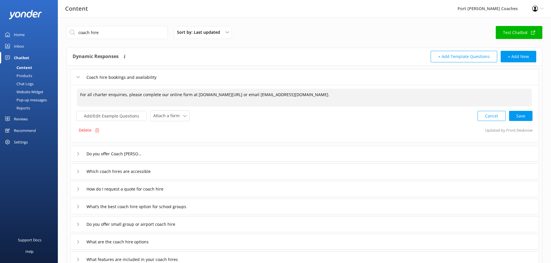
type textarea "For all charter enquiries, please complete our online form at www.pscoaches.com…"
click at [524, 122] on div "For all charter enquiries, please complete our online form at www.pscoaches.com…" at bounding box center [304, 114] width 468 height 58
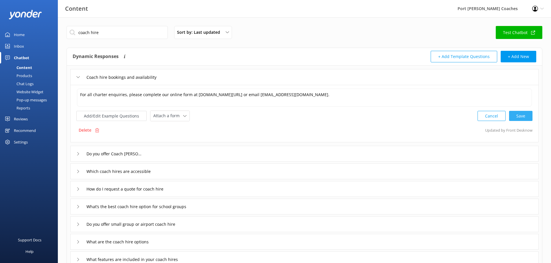
click at [523, 117] on div "Cancel Save" at bounding box center [504, 116] width 55 height 11
click at [80, 78] on div "Coach hire bookings and availability" at bounding box center [121, 78] width 90 height 10
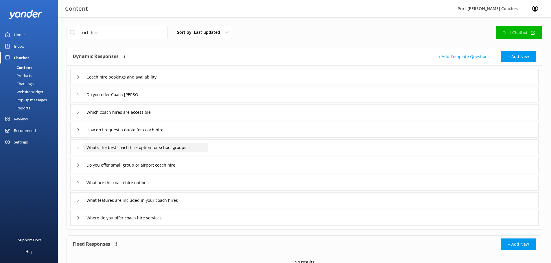
click at [109, 150] on input "What’s the best coach hire option for school groups" at bounding box center [145, 147] width 125 height 9
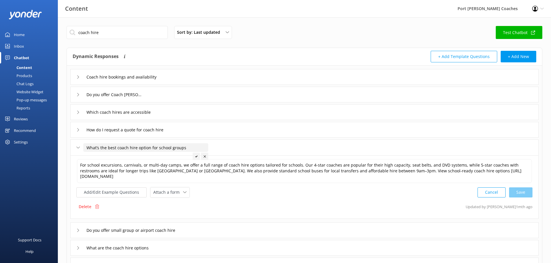
click at [109, 150] on input "What’s the best coach hire option for school groups" at bounding box center [145, 147] width 125 height 9
click at [75, 146] on div "What’s the best coach hire option for school groups" at bounding box center [304, 148] width 468 height 16
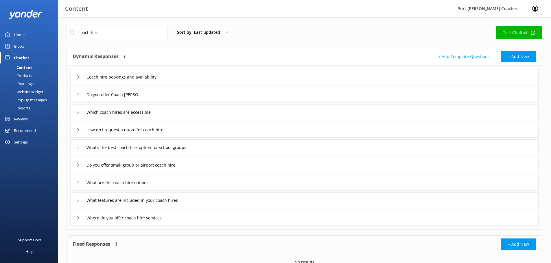
click at [77, 163] on div "Do you offer small group or airport coach hire" at bounding box center [132, 165] width 113 height 10
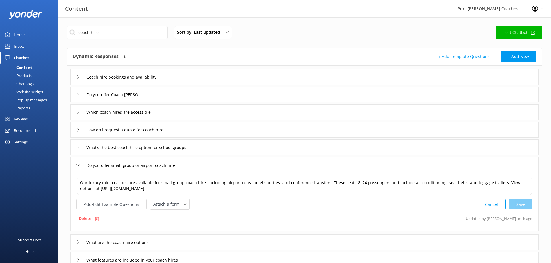
click at [77, 163] on div "Do you offer small group or airport coach hire" at bounding box center [132, 166] width 113 height 10
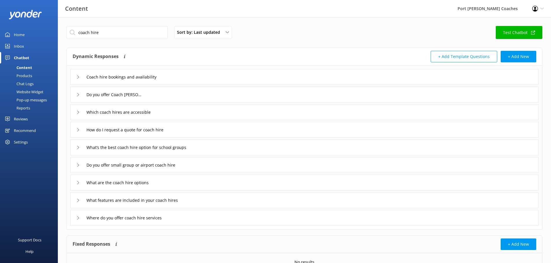
click at [77, 181] on icon at bounding box center [77, 182] width 3 height 3
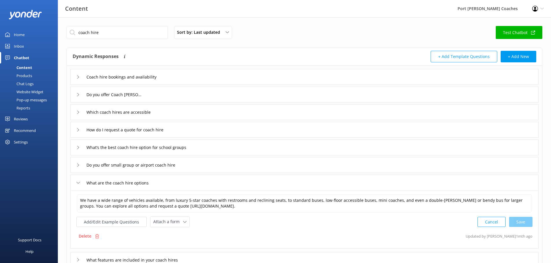
click at [77, 181] on icon at bounding box center [77, 182] width 3 height 3
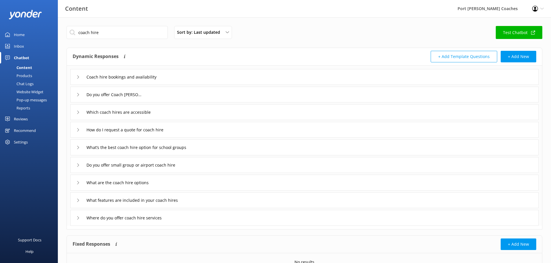
click at [81, 202] on div "What features are included in your coach hires" at bounding box center [132, 201] width 113 height 10
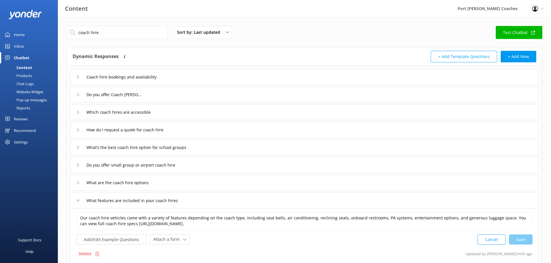
click at [79, 201] on icon at bounding box center [77, 200] width 3 height 3
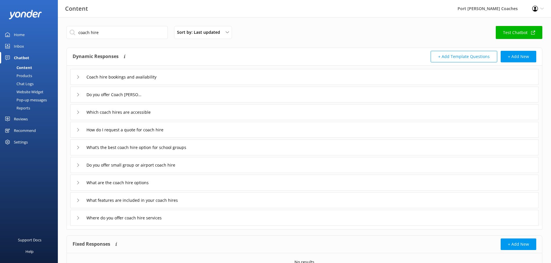
click at [78, 216] on div "Where do you offer coach hire services" at bounding box center [123, 218] width 95 height 10
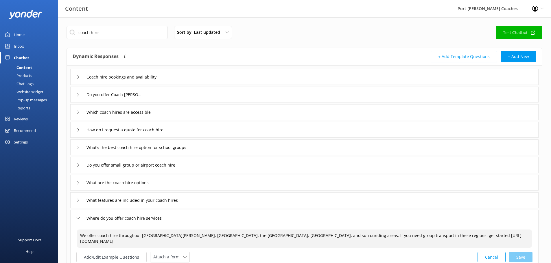
drag, startPoint x: 285, startPoint y: 236, endPoint x: 248, endPoint y: 236, distance: 36.1
click at [248, 236] on textarea "We offer coach hire throughout Port Stephens, Newcastle, the Hunter Valley, Syd…" at bounding box center [304, 239] width 455 height 18
click at [430, 235] on textarea "We offer coach hire throughout Port Stephens, Newcastle, the Hunter Valley, Syd…" at bounding box center [304, 239] width 455 height 18
click at [526, 256] on div "Cancel Loading.." at bounding box center [505, 257] width 55 height 11
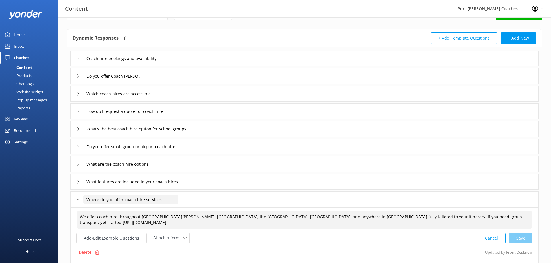
scroll to position [29, 0]
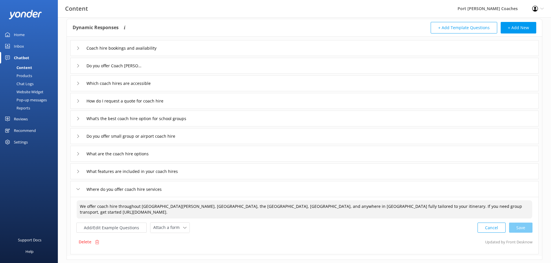
type textarea "We offer coach hire throughout Port Stephens, Newcastle, the Hunter Valley, Syd…"
click at [77, 189] on icon at bounding box center [77, 189] width 3 height 3
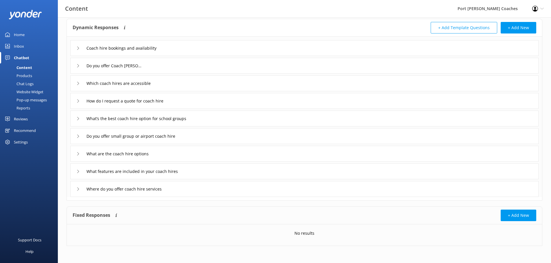
click at [31, 100] on div "Pop-up messages" at bounding box center [24, 100] width 43 height 8
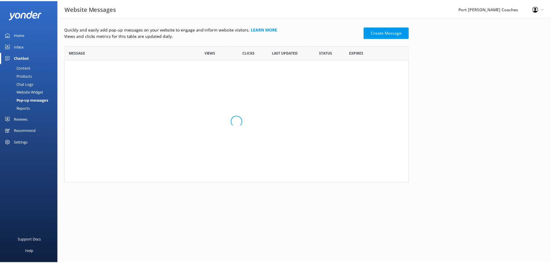
scroll to position [158, 343]
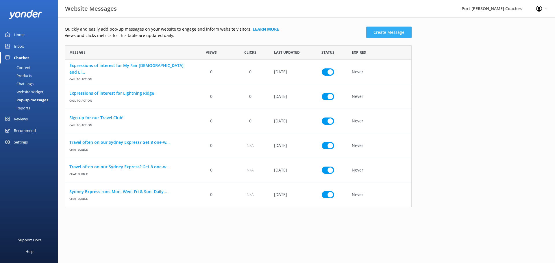
click at [382, 32] on link "Create Message" at bounding box center [388, 33] width 45 height 12
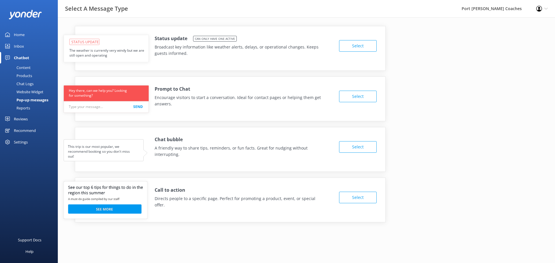
click at [350, 194] on button "Select" at bounding box center [358, 198] width 38 height 12
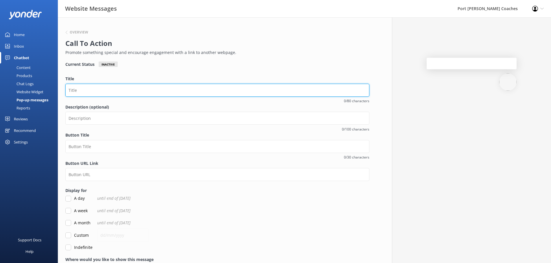
click at [134, 84] on input "Title" at bounding box center [217, 90] width 304 height 13
type input "Looking to hire a coach?"
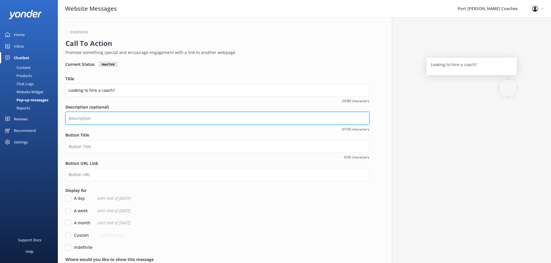
click at [122, 118] on input "Description (optional)" at bounding box center [217, 118] width 304 height 13
paste input "“For all charter enquiries, please complete our online form or email charter@ps…"
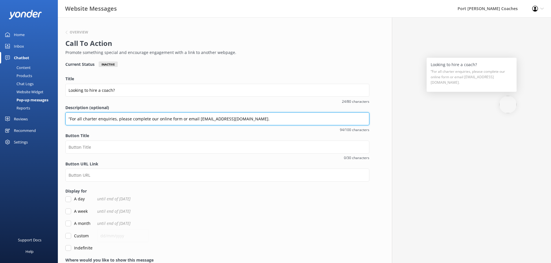
click at [71, 118] on input "“For all charter enquiries, please complete our online form or email charter@ps…" at bounding box center [217, 118] width 304 height 13
click at [271, 119] on input "For all charter enquiries, please complete our online form or email charter@psc…" at bounding box center [217, 118] width 304 height 13
type input "For all charter enquiries, please complete our online form or email charter@psc…"
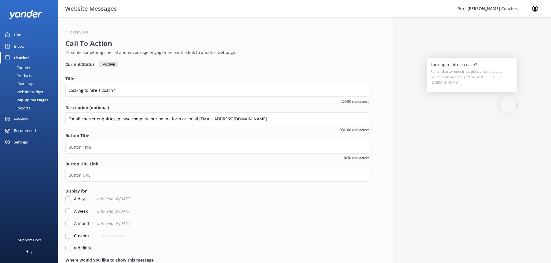
click at [230, 105] on label "Description (optional)" at bounding box center [217, 108] width 304 height 6
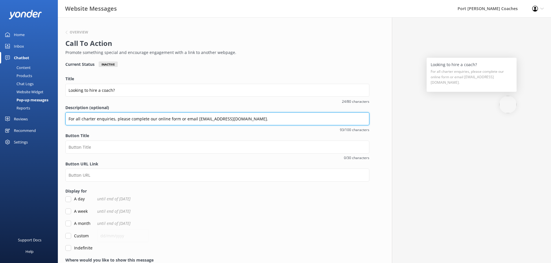
click at [230, 112] on input "For all charter enquiries, please complete our online form or email charter@psc…" at bounding box center [217, 118] width 304 height 13
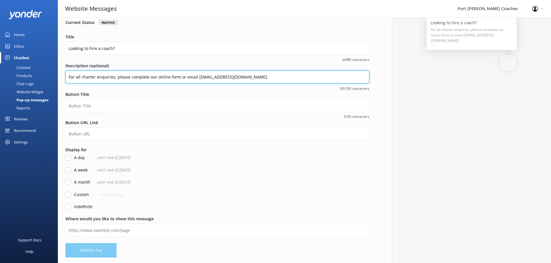
scroll to position [42, 0]
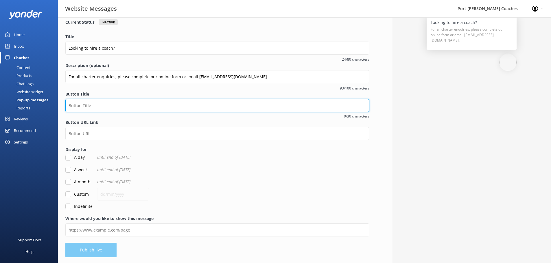
click at [135, 101] on input "Button Title" at bounding box center [217, 105] width 304 height 13
type input "REquest a quote"
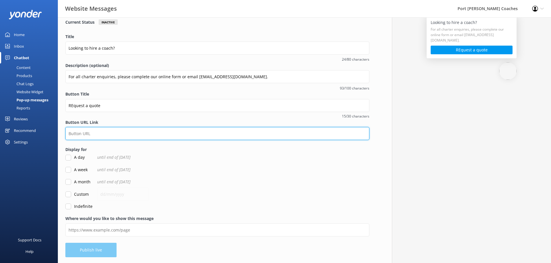
click at [130, 128] on input "Button URL Link" at bounding box center [217, 133] width 304 height 13
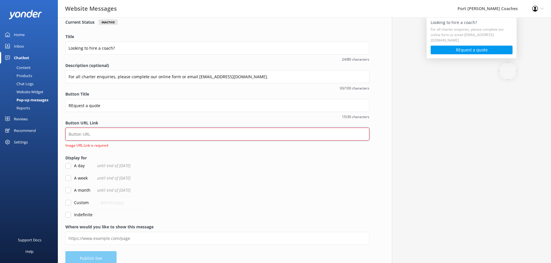
paste input "https://www.pscoaches.com.au/hire-a-coach/"
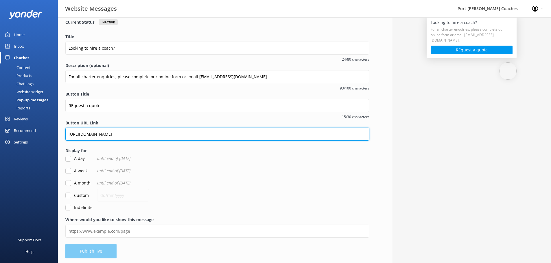
type input "https://www.pscoaches.com.au/hire-a-coach/"
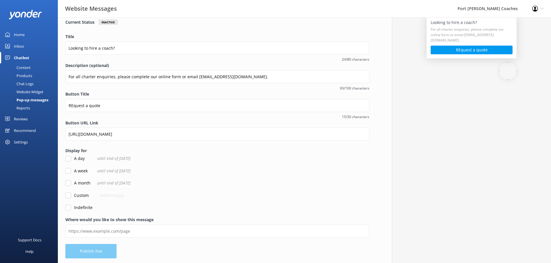
click at [66, 208] on input "Indefinite" at bounding box center [68, 208] width 6 height 6
checkbox input "true"
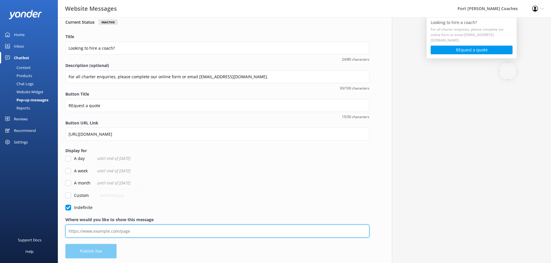
drag, startPoint x: 101, startPoint y: 235, endPoint x: 103, endPoint y: 230, distance: 4.9
click at [101, 235] on input "Where would you like to show this message" at bounding box center [217, 231] width 304 height 13
paste input "https://www.pscoaches.com.au/hire-a-coach/"
type input "https://www.pscoaches.com.au/hire-a-coach/"
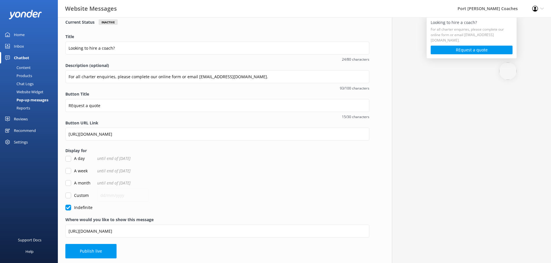
click at [219, 166] on form "Title Looking to hire a coach? 24/80 characters Description (optional) For all …" at bounding box center [217, 123] width 304 height 178
click at [108, 251] on button "Publish live" at bounding box center [90, 252] width 51 height 14
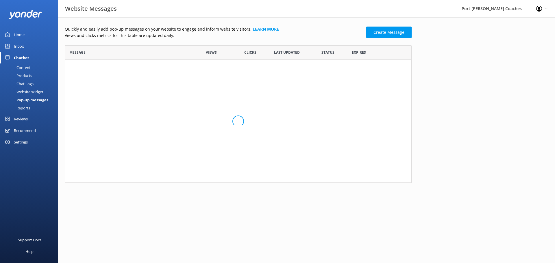
scroll to position [182, 343]
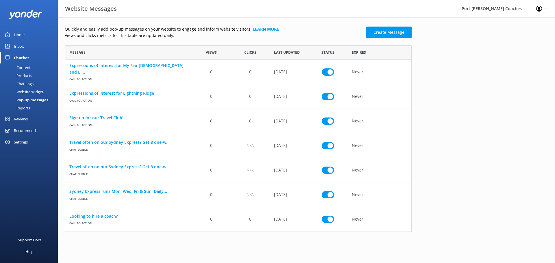
drag, startPoint x: 25, startPoint y: 70, endPoint x: 34, endPoint y: 68, distance: 9.2
click at [25, 70] on div "Content" at bounding box center [16, 68] width 27 height 8
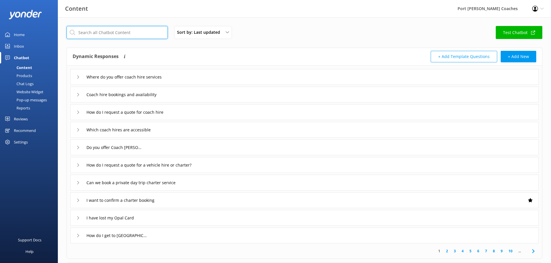
click at [114, 31] on input "text" at bounding box center [117, 32] width 101 height 13
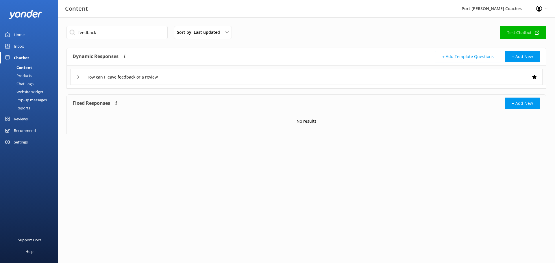
click at [75, 78] on div "How can I leave feedback or a review" at bounding box center [306, 77] width 472 height 16
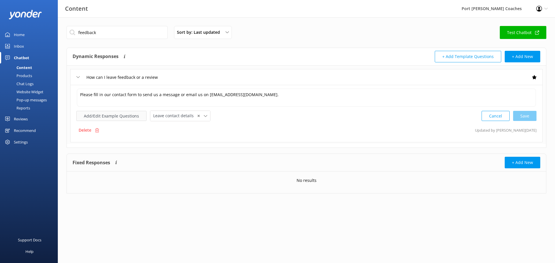
click at [106, 113] on button "Add/Edit Example Questions" at bounding box center [111, 116] width 70 height 10
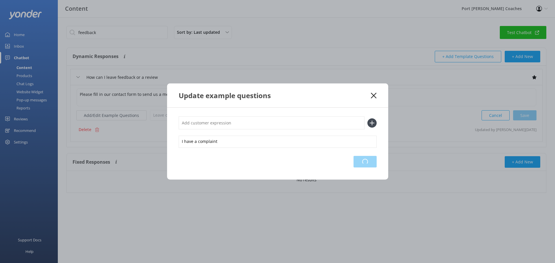
click at [367, 165] on div "Loading.." at bounding box center [365, 162] width 23 height 12
click at [376, 95] on icon at bounding box center [373, 96] width 5 height 6
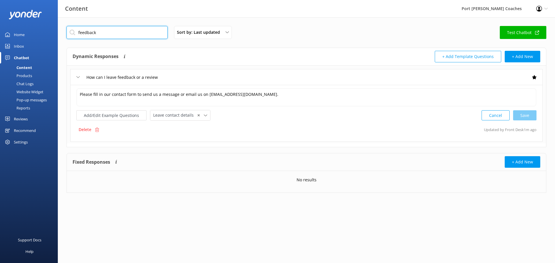
click at [93, 32] on input "feedback" at bounding box center [117, 32] width 101 height 13
type input "pay"
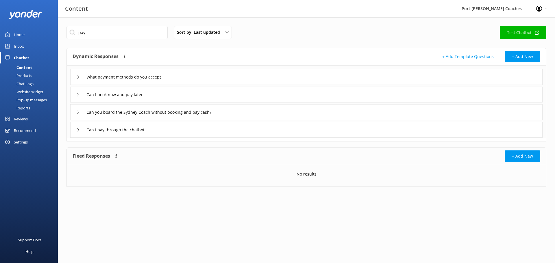
click at [77, 77] on icon at bounding box center [77, 76] width 3 height 3
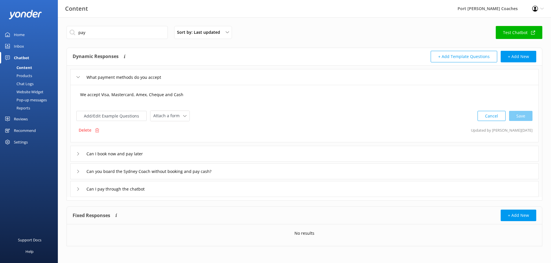
click at [169, 96] on textarea "We accept Visa, Mastercard, Amex, Cheque and Cash" at bounding box center [304, 98] width 455 height 18
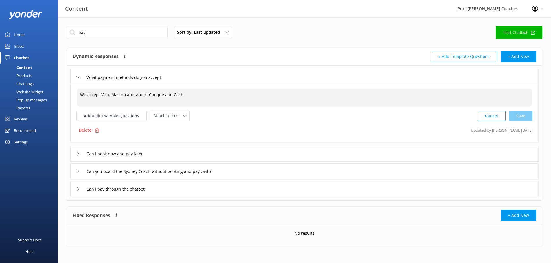
drag, startPoint x: 186, startPoint y: 95, endPoint x: 135, endPoint y: 94, distance: 50.9
click at [135, 94] on textarea "We accept Visa, Mastercard, Amex, Cheque and Cash" at bounding box center [304, 98] width 455 height 18
type textarea "We accept Visa, Mastercard and Bank"
drag, startPoint x: 166, startPoint y: 95, endPoint x: 79, endPoint y: 97, distance: 86.5
click at [79, 97] on textarea "We accept Visa, Mastercard and Bank" at bounding box center [304, 98] width 455 height 18
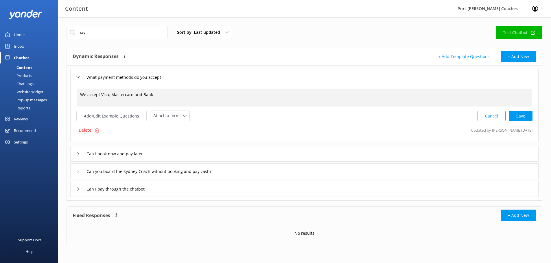
click at [488, 119] on button "Cancel" at bounding box center [491, 116] width 28 height 10
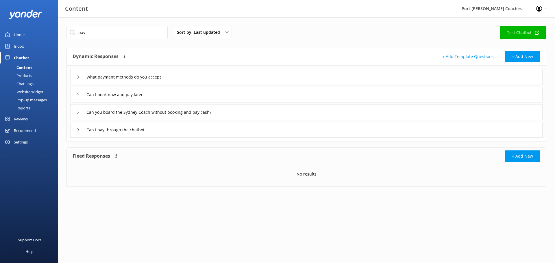
click at [79, 95] on use at bounding box center [78, 94] width 2 height 3
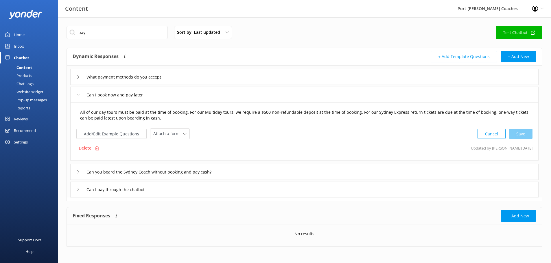
click at [163, 119] on textarea "All of our day tours must be paid at the time of booking. For our Multiday tour…" at bounding box center [304, 115] width 455 height 18
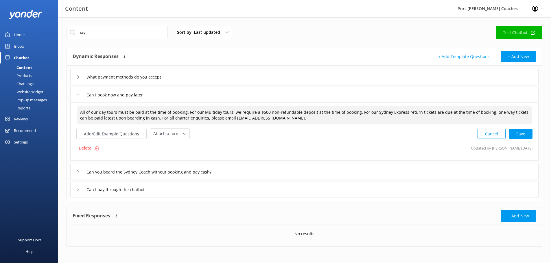
click at [171, 117] on textarea "All of our day tours must be paid at the time of booking. For our Multiday tour…" at bounding box center [304, 115] width 455 height 18
click at [516, 134] on div "Cancel Loading.." at bounding box center [505, 133] width 55 height 11
type textarea "All of our day tours must be paid at the time of booking. For our Multiday tour…"
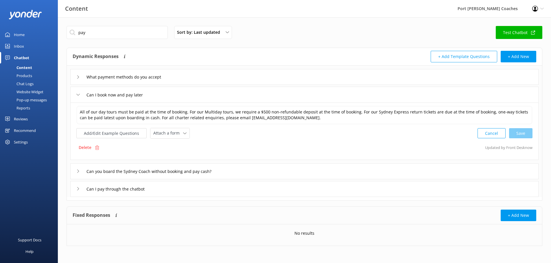
click at [75, 95] on div "Can I book now and pay later" at bounding box center [304, 95] width 468 height 16
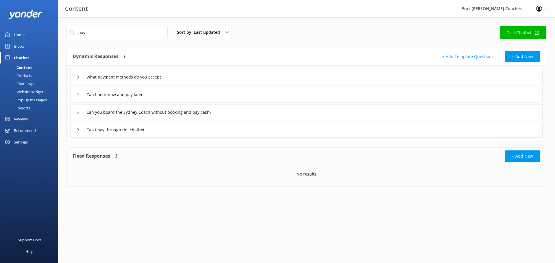
click at [80, 77] on div "What payment methods do you accept" at bounding box center [119, 77] width 86 height 10
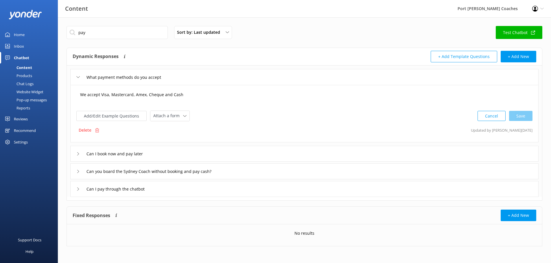
click at [84, 95] on textarea "We accept Visa, Mastercard, Amex, Cheque and Cash" at bounding box center [304, 98] width 455 height 18
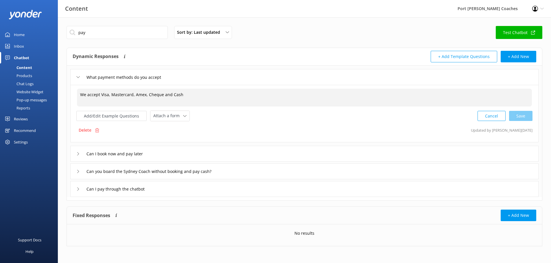
click at [84, 95] on textarea "We accept Visa, Mastercard, Amex, Cheque and Cash" at bounding box center [304, 98] width 455 height 18
click at [153, 94] on textarea "For our Sydney Express we accept Visa, Mastercard, Amex, Cheque and Cash" at bounding box center [304, 98] width 455 height 18
drag, startPoint x: 227, startPoint y: 94, endPoint x: 75, endPoint y: 96, distance: 151.3
click at [75, 96] on div "For our Sydney Express we accept Visa, Mastercard, Amex, Cheque and Cash For ou…" at bounding box center [304, 114] width 468 height 58
type textarea "I"
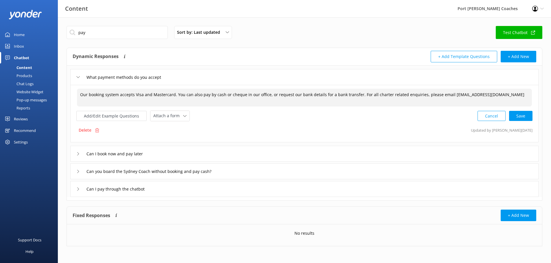
click at [90, 95] on textarea "Our booking system accepts Visa and Mastercard. You can also pay by cash or che…" at bounding box center [304, 98] width 455 height 18
click at [165, 94] on textarea "Our online booking system accepts Visa and Mastercard. You can also pay by cash…" at bounding box center [304, 98] width 455 height 18
click at [178, 94] on textarea "Our online booking system accepts Visa, Mastercard. You can also pay by cash or…" at bounding box center [304, 98] width 455 height 18
click at [264, 96] on textarea "Our online booking system accepts Visa, Mastercard and PayPal. You can also pay…" at bounding box center [304, 98] width 455 height 18
click at [519, 117] on div "Cancel Save" at bounding box center [504, 116] width 55 height 11
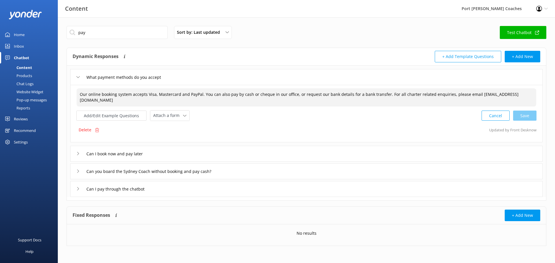
type textarea "Our online booking system accepts Visa, Mastercard and PayPal. You can also pay…"
click at [77, 154] on icon at bounding box center [77, 153] width 3 height 3
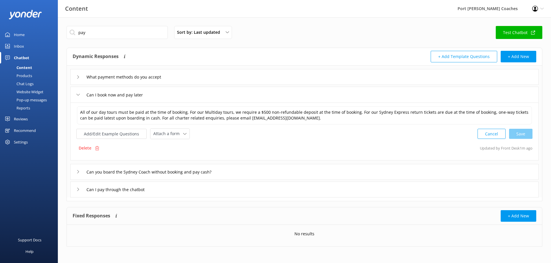
click at [76, 171] on icon at bounding box center [77, 171] width 3 height 3
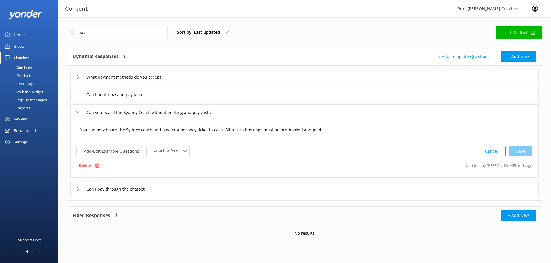
click at [331, 132] on textarea "You can only board the Sydney coach and pay for a one way ticket in cash. All r…" at bounding box center [304, 133] width 455 height 18
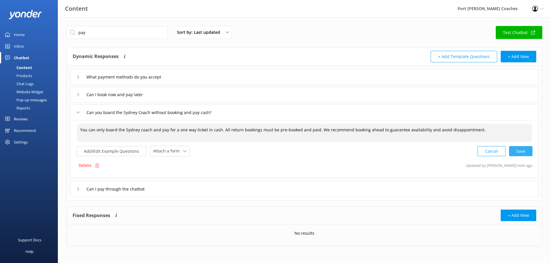
click at [527, 151] on div "Cancel Save" at bounding box center [504, 151] width 55 height 11
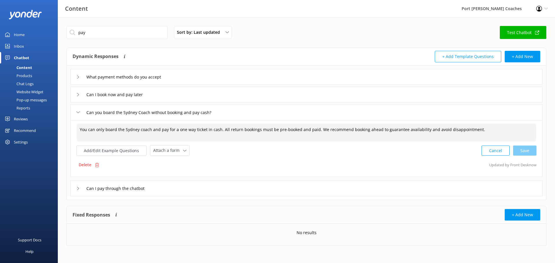
type textarea "You can only board the Sydney coach and pay for a one way ticket in cash. All r…"
click at [73, 112] on div "Can you board the Sydney Coach without booking and pay cash?" at bounding box center [306, 112] width 472 height 16
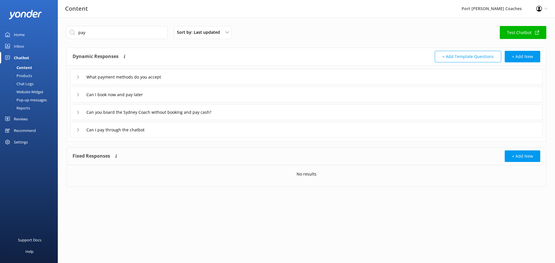
click at [78, 130] on icon at bounding box center [77, 129] width 3 height 3
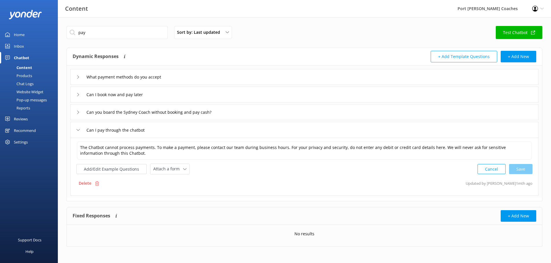
click at [78, 130] on icon at bounding box center [77, 129] width 3 height 3
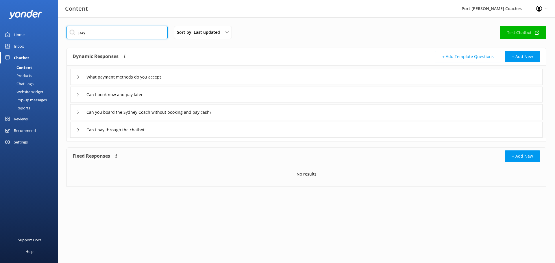
click at [88, 30] on input "pay" at bounding box center [117, 32] width 101 height 13
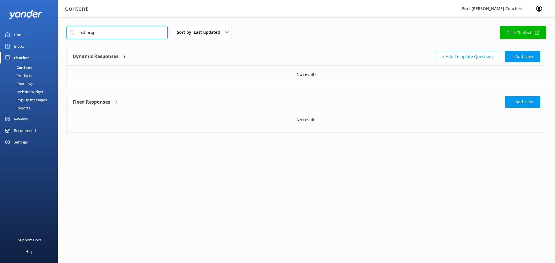
drag, startPoint x: 109, startPoint y: 33, endPoint x: 72, endPoint y: 33, distance: 37.0
click at [72, 33] on input "lost prop" at bounding box center [117, 32] width 101 height 13
type input "I've left"
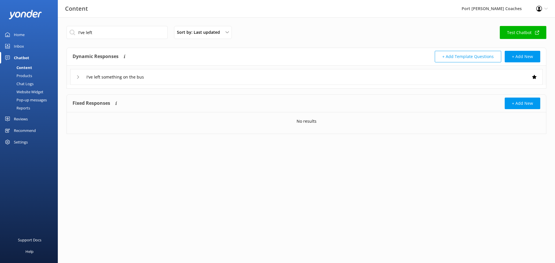
click at [76, 78] on div "I've left something on the bus" at bounding box center [306, 77] width 472 height 16
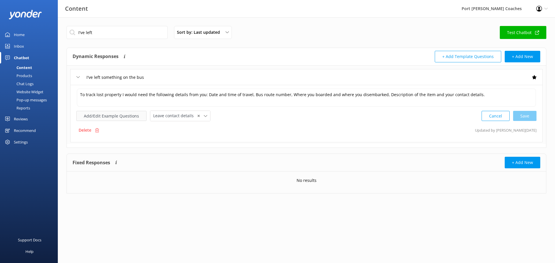
click at [121, 117] on button "Add/Edit Example Questions" at bounding box center [111, 116] width 70 height 10
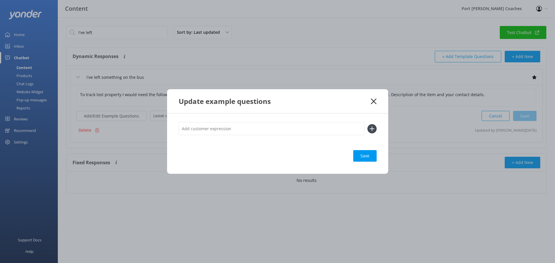
click at [218, 130] on input "text" at bounding box center [272, 128] width 186 height 13
type input "Lost property"
click at [361, 157] on div "Save" at bounding box center [364, 156] width 23 height 12
click at [376, 102] on icon at bounding box center [373, 102] width 5 height 6
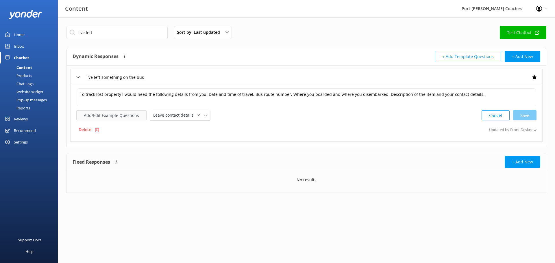
click at [111, 118] on button "Add/Edit Example Questions" at bounding box center [111, 115] width 70 height 10
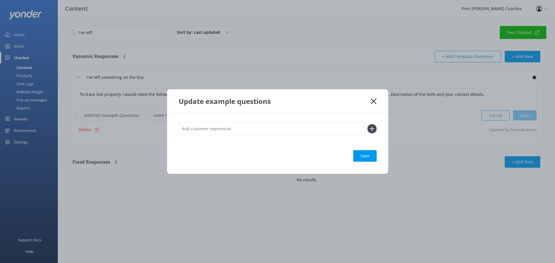
click at [288, 131] on input "text" at bounding box center [272, 128] width 186 height 13
type input "Lost property"
click at [372, 130] on icon at bounding box center [372, 128] width 9 height 9
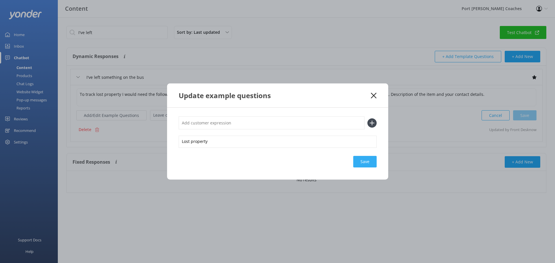
click at [372, 162] on div "Save" at bounding box center [364, 162] width 23 height 12
click at [365, 164] on div "Save" at bounding box center [364, 162] width 23 height 12
click at [376, 93] on use at bounding box center [373, 95] width 5 height 5
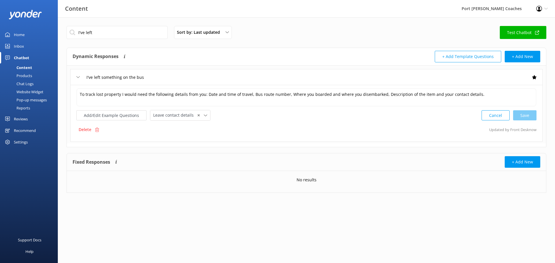
click at [78, 77] on icon at bounding box center [77, 76] width 3 height 3
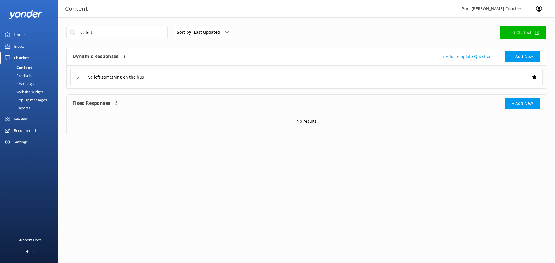
click at [78, 77] on icon at bounding box center [77, 76] width 3 height 3
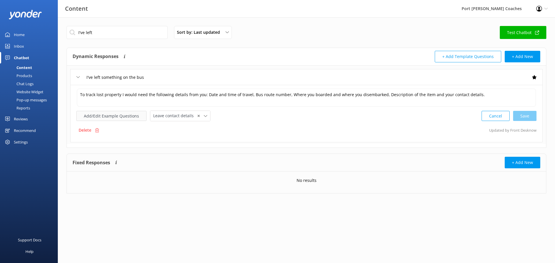
click at [95, 113] on button "Add/Edit Example Questions" at bounding box center [111, 116] width 70 height 10
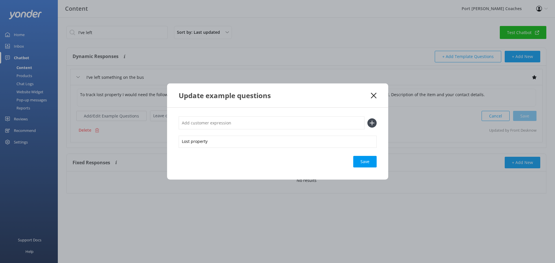
click at [375, 95] on use at bounding box center [373, 95] width 5 height 5
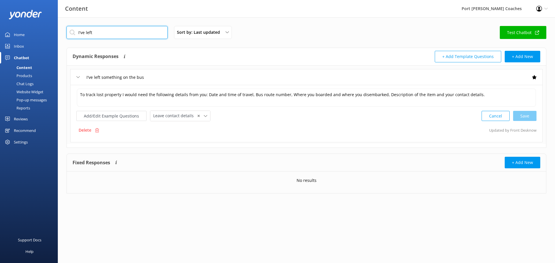
click at [99, 34] on input "I've left" at bounding box center [117, 32] width 101 height 13
type input "pay"
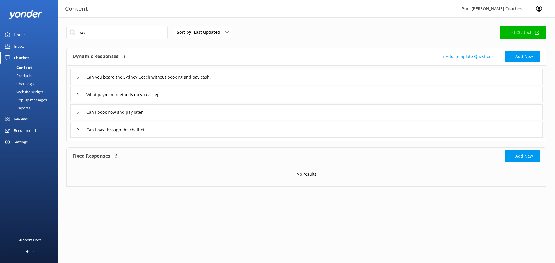
click at [78, 96] on use at bounding box center [78, 94] width 2 height 3
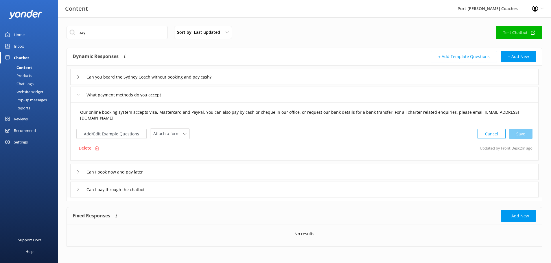
click at [87, 112] on textarea "Our online booking system accepts Visa, Mastercard and PayPal. You can also pay…" at bounding box center [304, 115] width 455 height 18
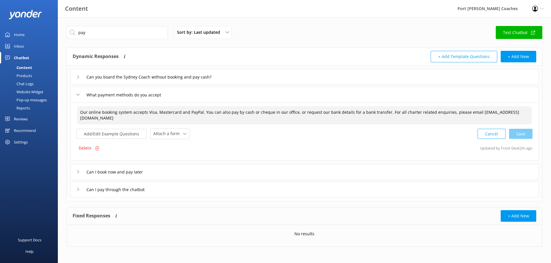
click at [79, 95] on icon at bounding box center [77, 94] width 3 height 3
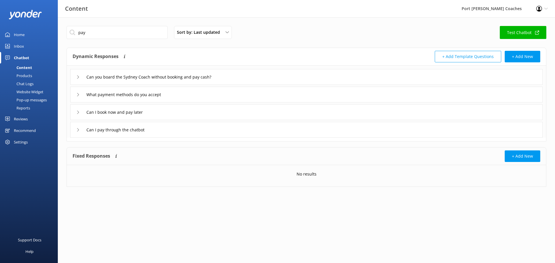
click at [24, 92] on div "Website Widget" at bounding box center [23, 92] width 40 height 8
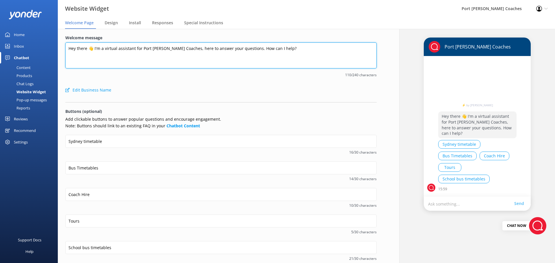
click at [93, 48] on textarea "Hey there 👋 I'm a virtual assistant for Port [PERSON_NAME] Coaches, here to ans…" at bounding box center [220, 56] width 311 height 26
click at [280, 52] on textarea "Hey there! I'm a virtual assistant for Port Stephens Coaches, here to answer yo…" at bounding box center [220, 56] width 311 height 26
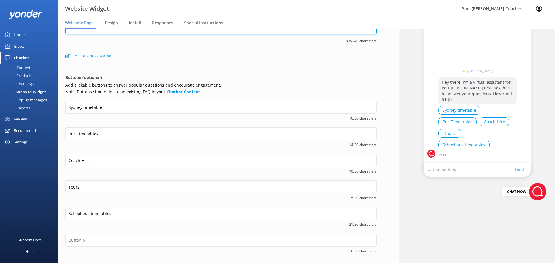
scroll to position [57, 0]
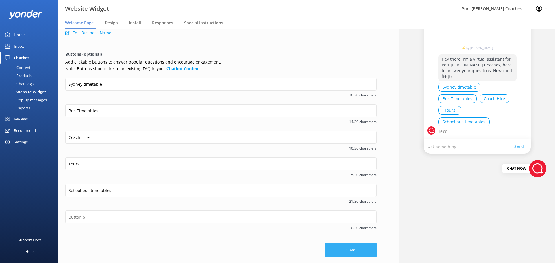
type textarea "Hey there! I'm a virtual assistant for Port Stephens Coaches, here to answer yo…"
click at [349, 249] on button "Save" at bounding box center [351, 250] width 52 height 14
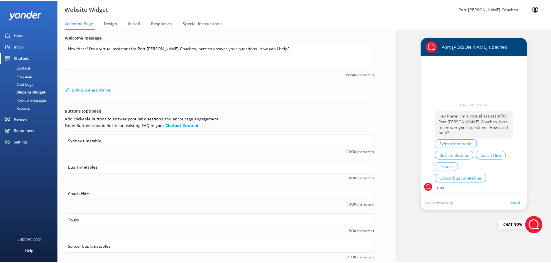
scroll to position [0, 0]
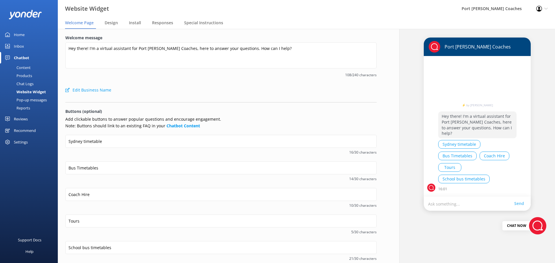
click at [27, 69] on div "Content" at bounding box center [16, 68] width 27 height 8
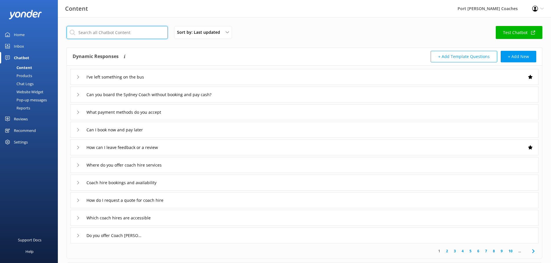
click at [127, 34] on input "text" at bounding box center [117, 32] width 101 height 13
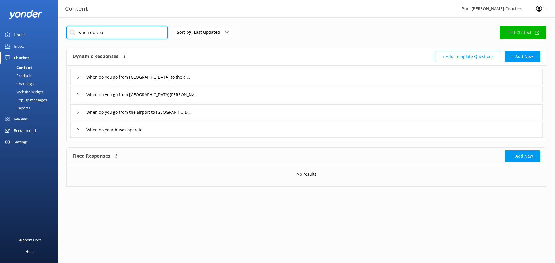
type input "when do you"
click at [80, 95] on div "When do you go from Port Stephens to Nelson Bay?" at bounding box center [135, 95] width 118 height 10
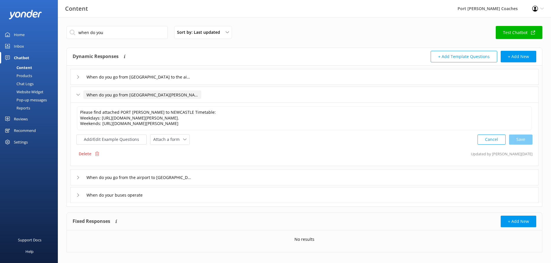
click at [169, 96] on input "When do you go from Port Stephens to Nelson Bay?" at bounding box center [142, 95] width 118 height 9
drag, startPoint x: 174, startPoint y: 95, endPoint x: 163, endPoint y: 95, distance: 11.0
click at [163, 95] on input "When do you go from Port Stephens to Nelson Bay?" at bounding box center [142, 95] width 118 height 9
type input "When do you go from Port Stephens to Newcastle?"
click at [186, 104] on use at bounding box center [187, 104] width 2 height 2
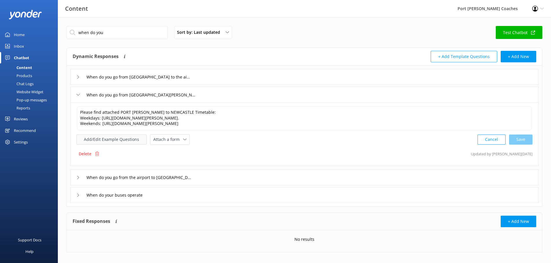
click at [126, 139] on button "Add/Edit Example Questions" at bounding box center [111, 140] width 70 height 10
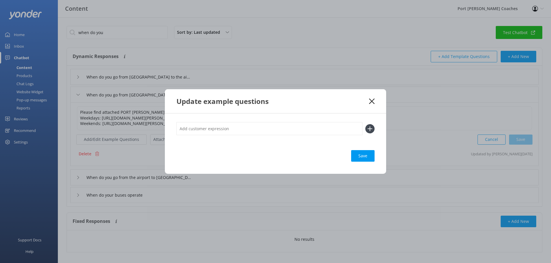
click at [189, 128] on input "text" at bounding box center [269, 128] width 186 height 13
type input "Nelson Bay to Newcastle timetable"
click at [369, 130] on icon at bounding box center [369, 128] width 9 height 9
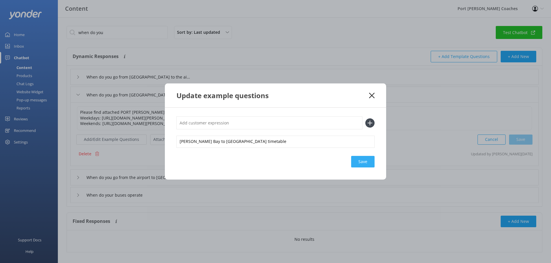
click at [363, 163] on div "Save" at bounding box center [362, 162] width 23 height 12
click at [372, 94] on icon at bounding box center [371, 96] width 5 height 6
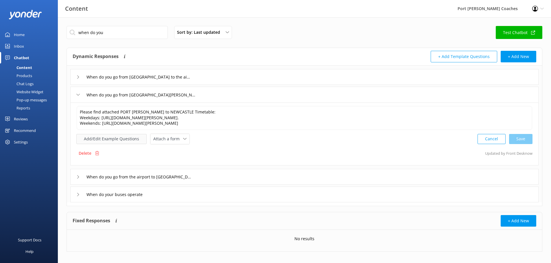
click at [118, 137] on button "Add/Edit Example Questions" at bounding box center [111, 139] width 70 height 10
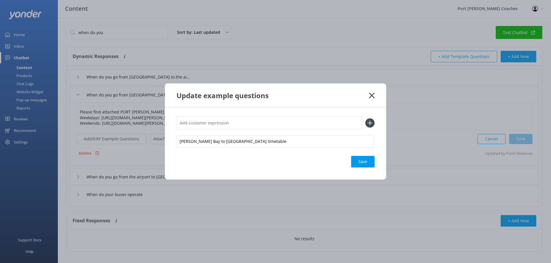
click at [248, 126] on input "text" at bounding box center [269, 123] width 186 height 13
type input "Anna Bay to Newcastle timetable"
click at [371, 123] on use at bounding box center [370, 123] width 5 height 5
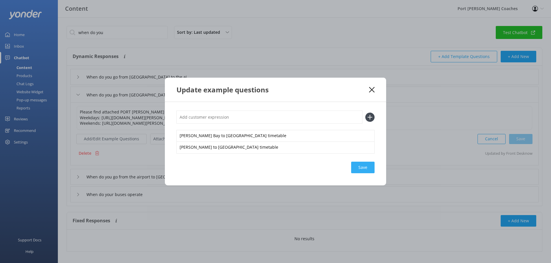
click at [363, 169] on div "Save" at bounding box center [362, 168] width 23 height 12
click at [372, 89] on use at bounding box center [371, 89] width 5 height 5
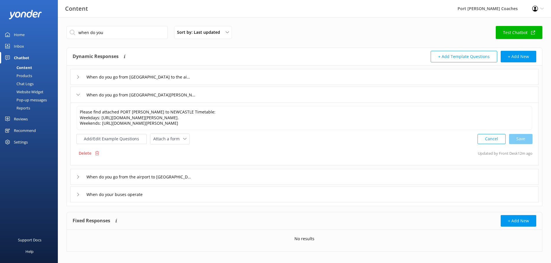
click at [80, 97] on div "When do you go from Port Stephens to Newcastle?" at bounding box center [134, 95] width 116 height 10
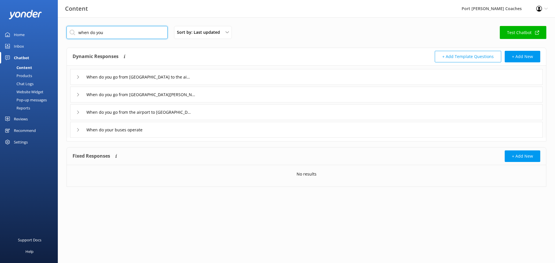
drag, startPoint x: 134, startPoint y: 31, endPoint x: 68, endPoint y: 37, distance: 65.9
click at [68, 37] on input "when do you" at bounding box center [117, 32] width 101 height 13
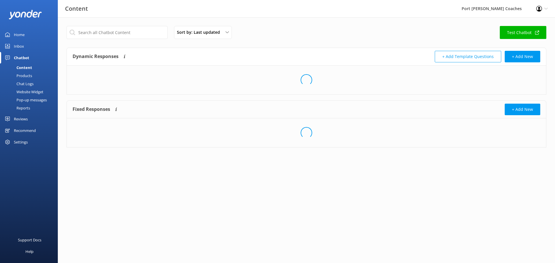
click at [268, 20] on div "Sort by: Last updated Title (A-Z) Last updated Test Chatbot Dynamic Responses T…" at bounding box center [306, 91] width 497 height 148
